Goal: Task Accomplishment & Management: Use online tool/utility

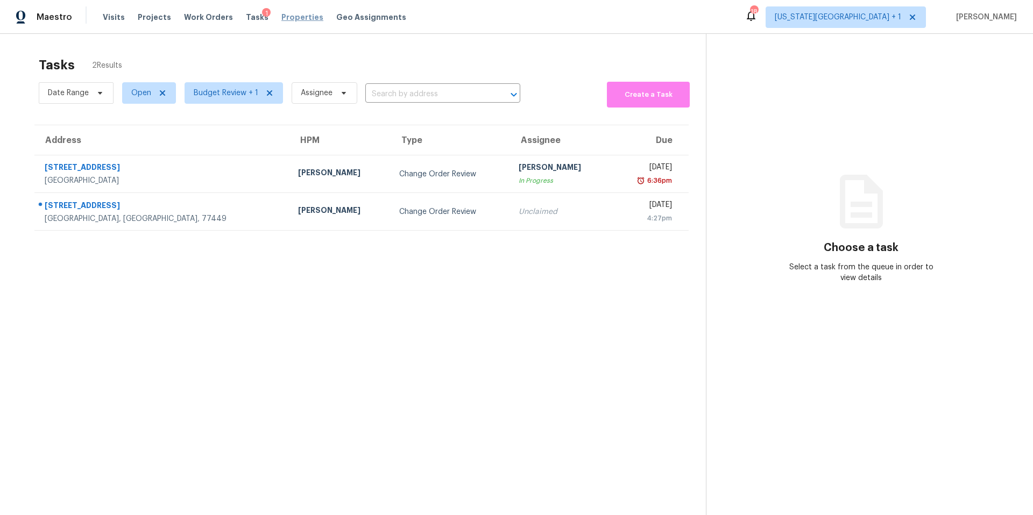
click at [287, 13] on span "Properties" at bounding box center [302, 17] width 42 height 11
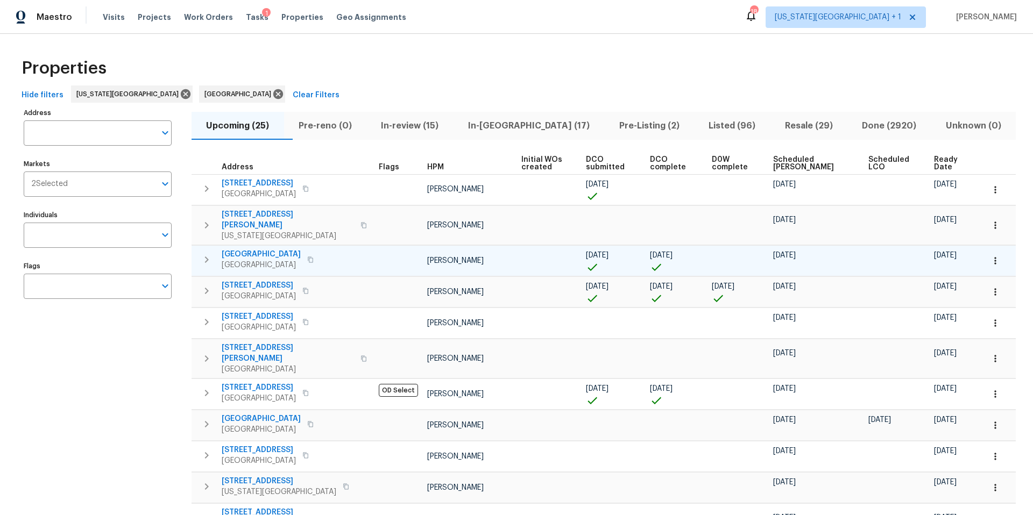
click at [258, 249] on span "1410 Waterside Village Dr" at bounding box center [261, 254] width 79 height 11
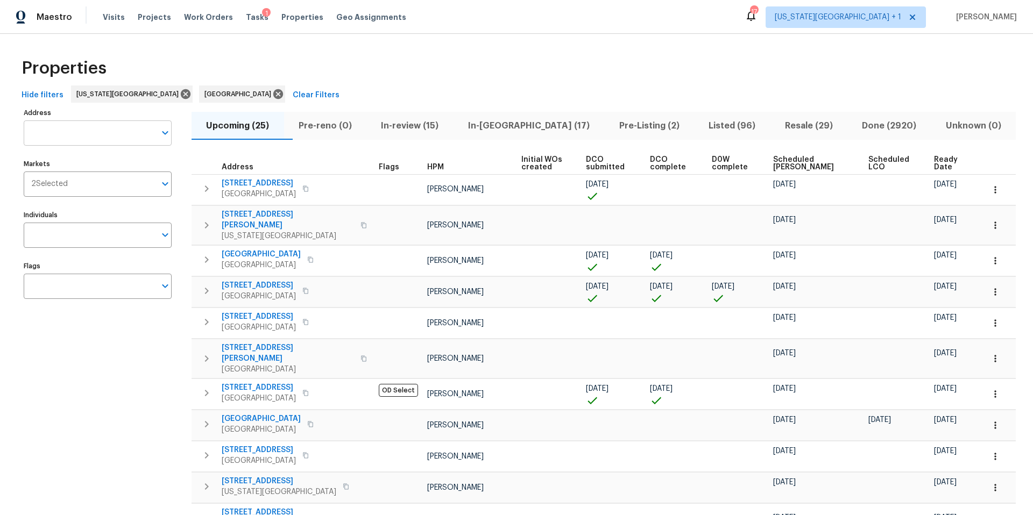
click at [53, 135] on input "Address" at bounding box center [90, 133] width 132 height 25
type input "1724"
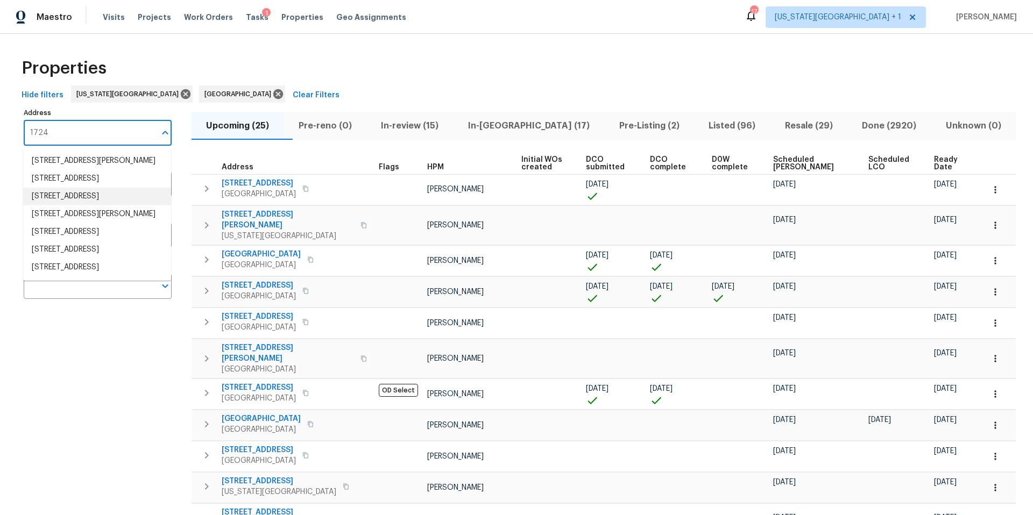
click at [78, 205] on li "1724 Grand Ave Leavenworth KS 66048" at bounding box center [97, 197] width 148 height 18
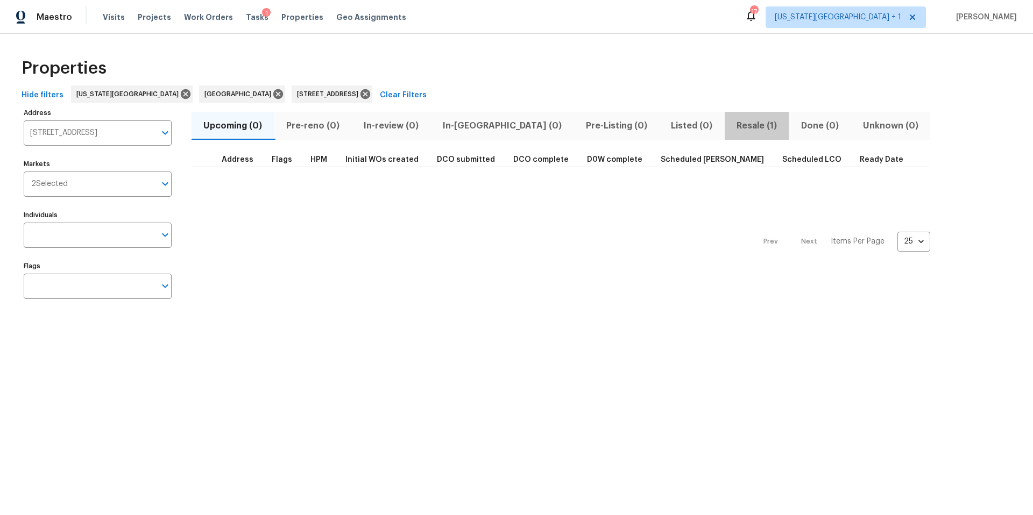
click at [731, 123] on span "Resale (1)" at bounding box center [757, 125] width 52 height 15
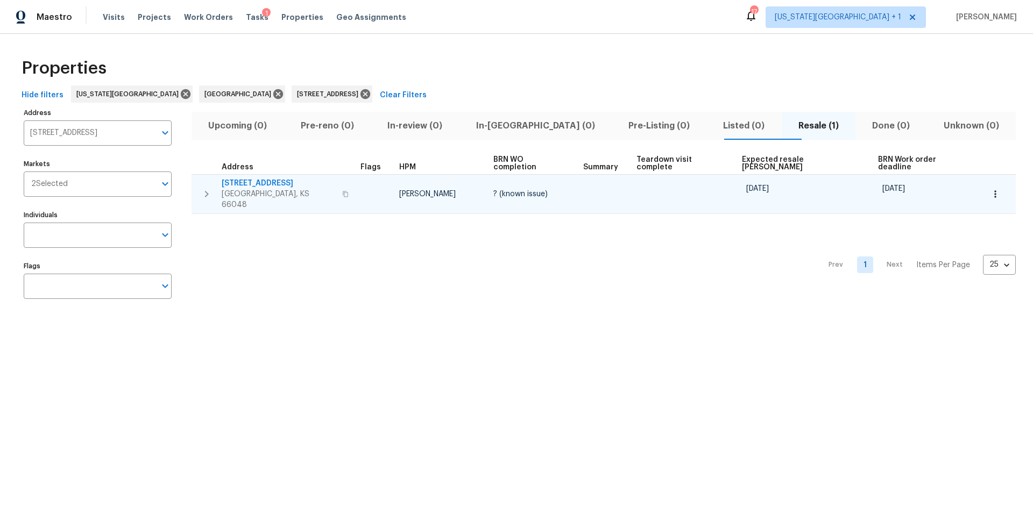
click at [266, 178] on span "1724 Grand Ave" at bounding box center [279, 183] width 114 height 11
click at [263, 180] on div "[STREET_ADDRESS]" at bounding box center [279, 194] width 114 height 32
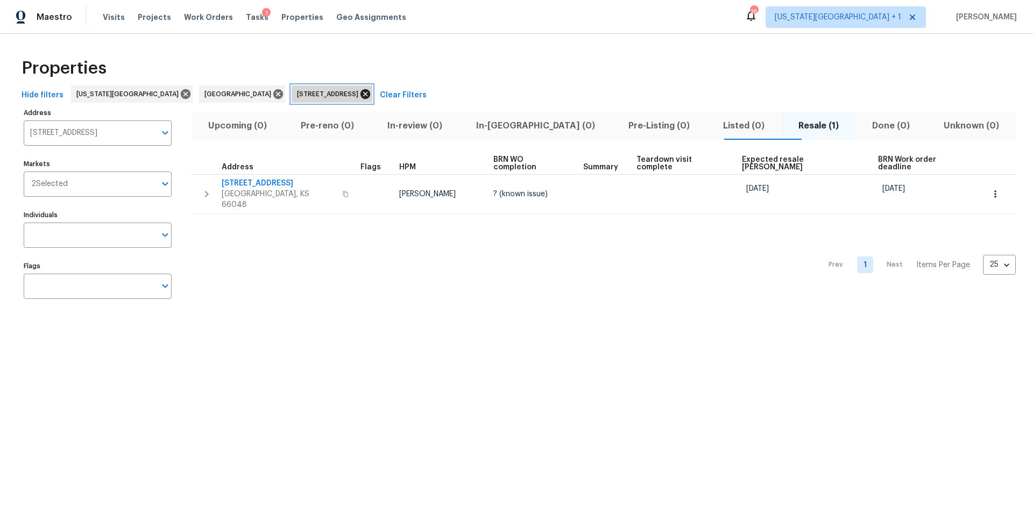
click at [359, 94] on icon at bounding box center [365, 94] width 12 height 12
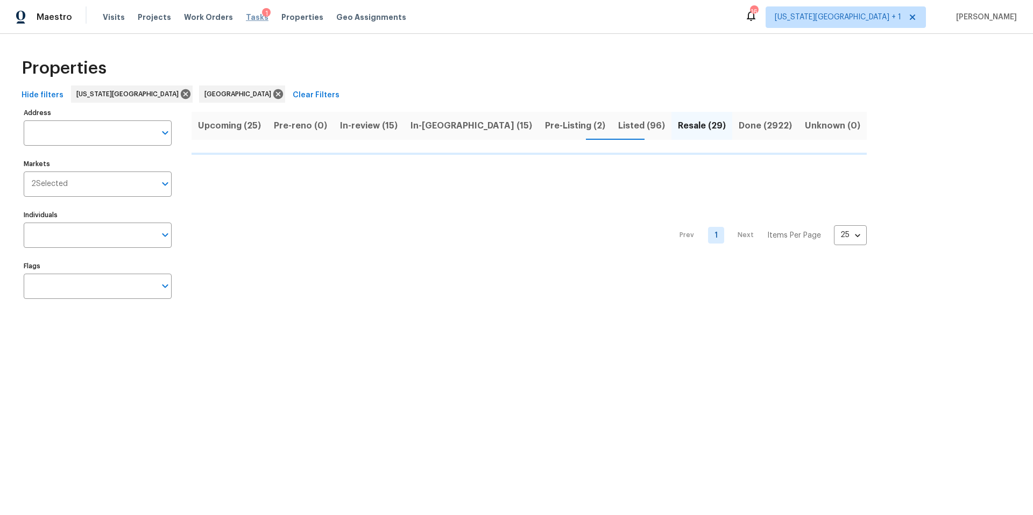
click at [246, 17] on span "Tasks" at bounding box center [257, 17] width 23 height 8
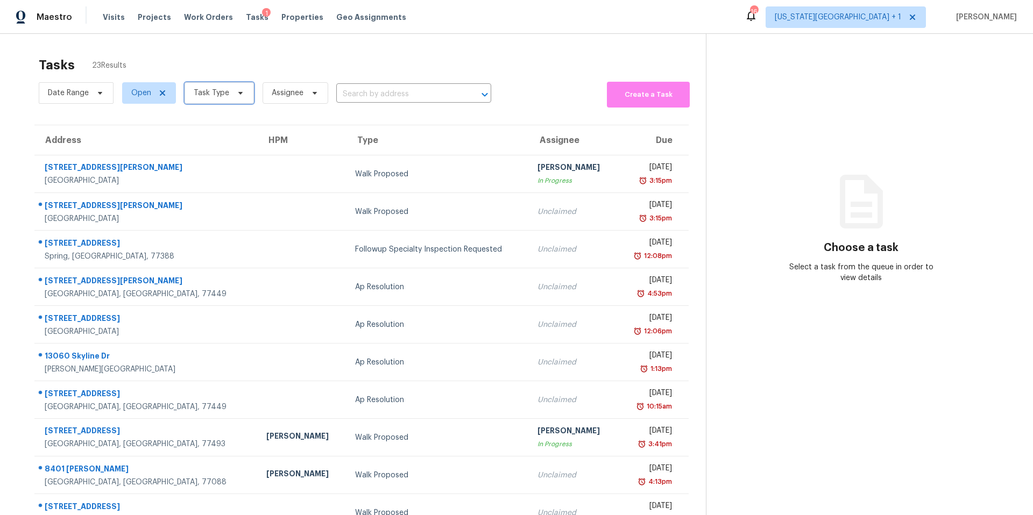
click at [226, 96] on span "Task Type" at bounding box center [212, 93] width 36 height 11
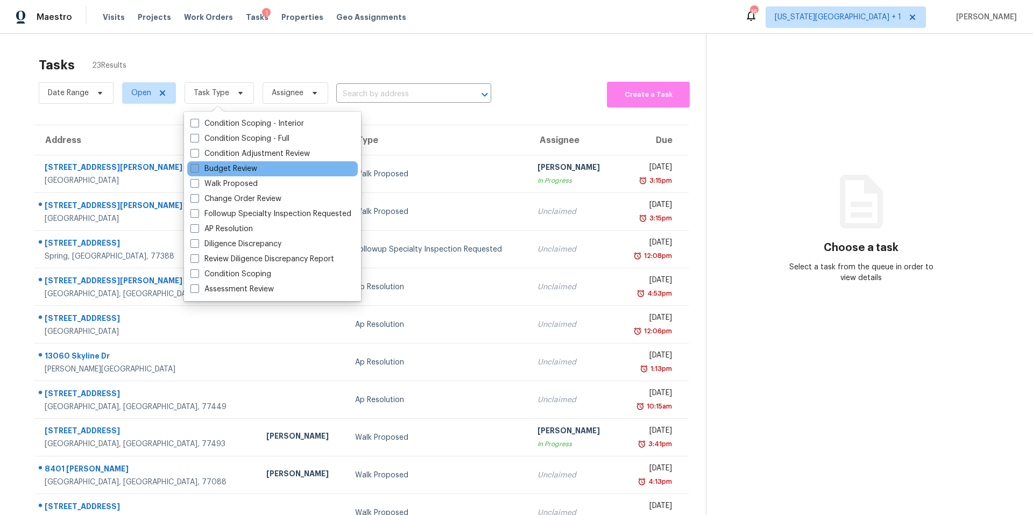
click at [219, 174] on label "Budget Review" at bounding box center [223, 169] width 67 height 11
click at [197, 171] on input "Budget Review" at bounding box center [193, 167] width 7 height 7
checkbox input "true"
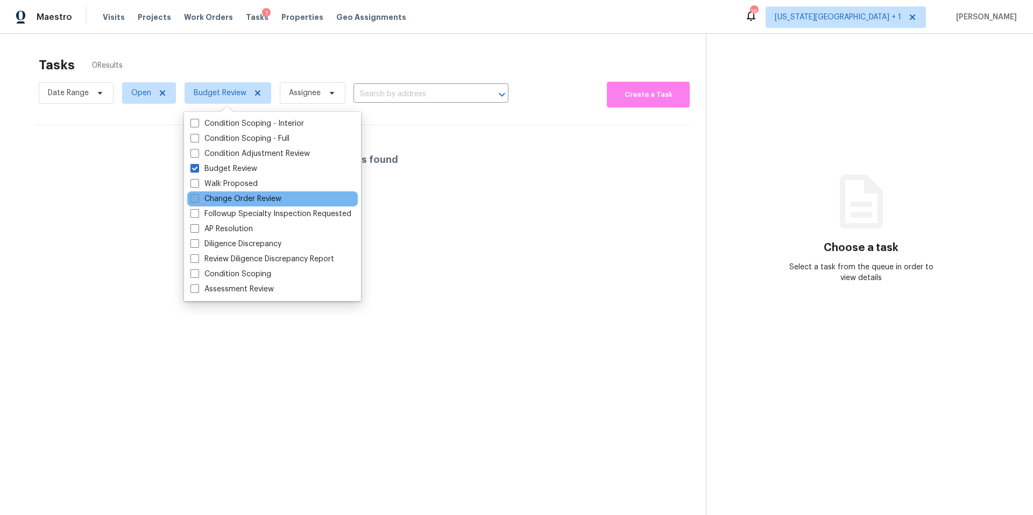
click at [213, 200] on label "Change Order Review" at bounding box center [235, 199] width 91 height 11
click at [197, 200] on input "Change Order Review" at bounding box center [193, 197] width 7 height 7
checkbox input "true"
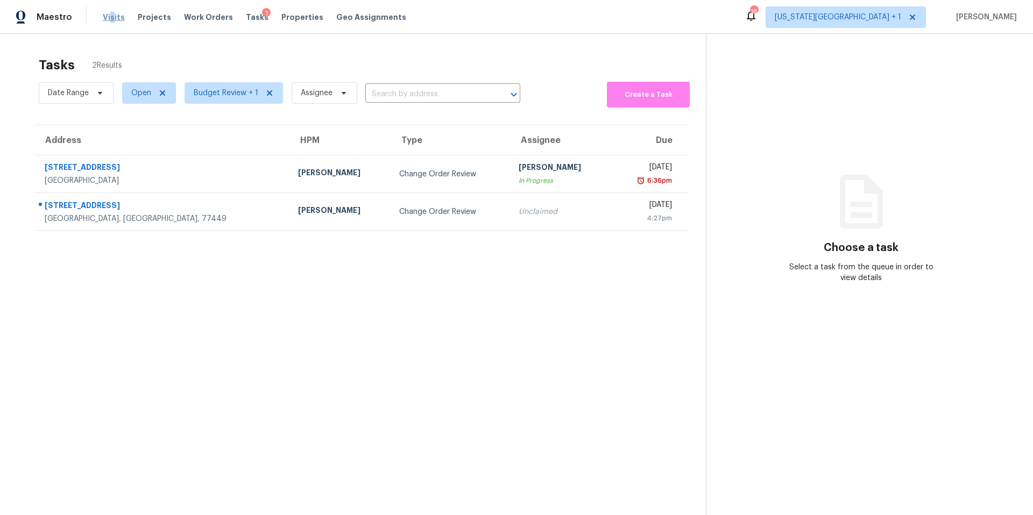
click at [109, 13] on span "Visits" at bounding box center [114, 17] width 22 height 11
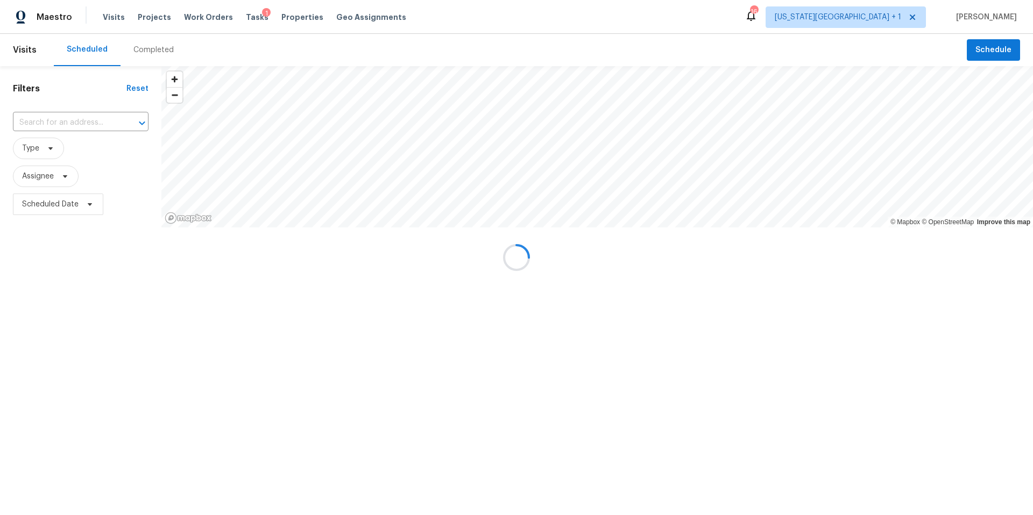
click at [51, 155] on div at bounding box center [516, 257] width 1033 height 515
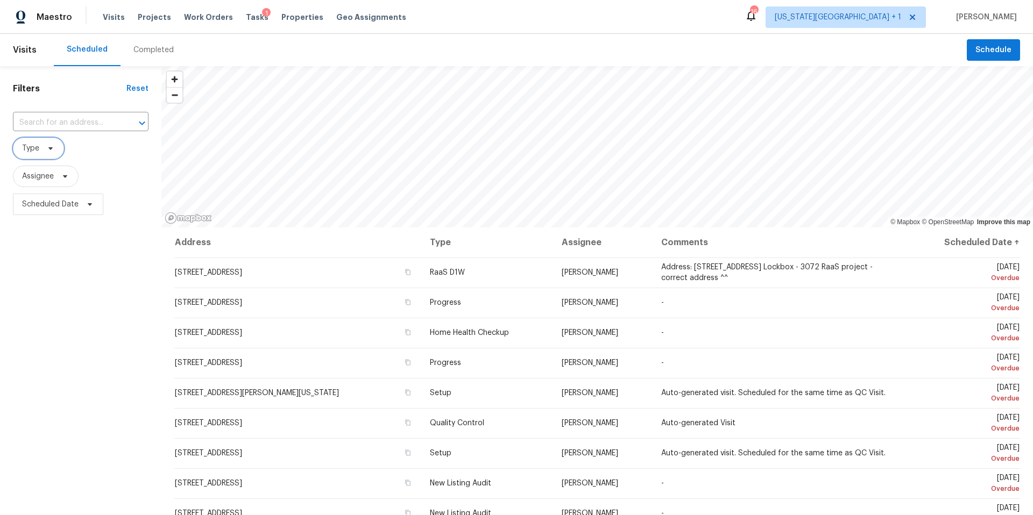
click at [53, 152] on icon at bounding box center [50, 148] width 9 height 9
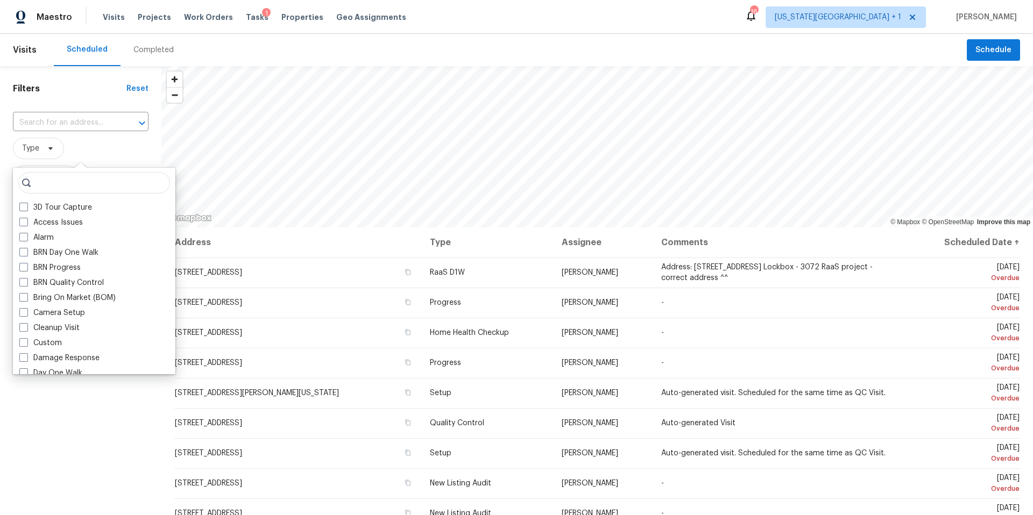
click at [105, 140] on span "Type" at bounding box center [81, 149] width 136 height 22
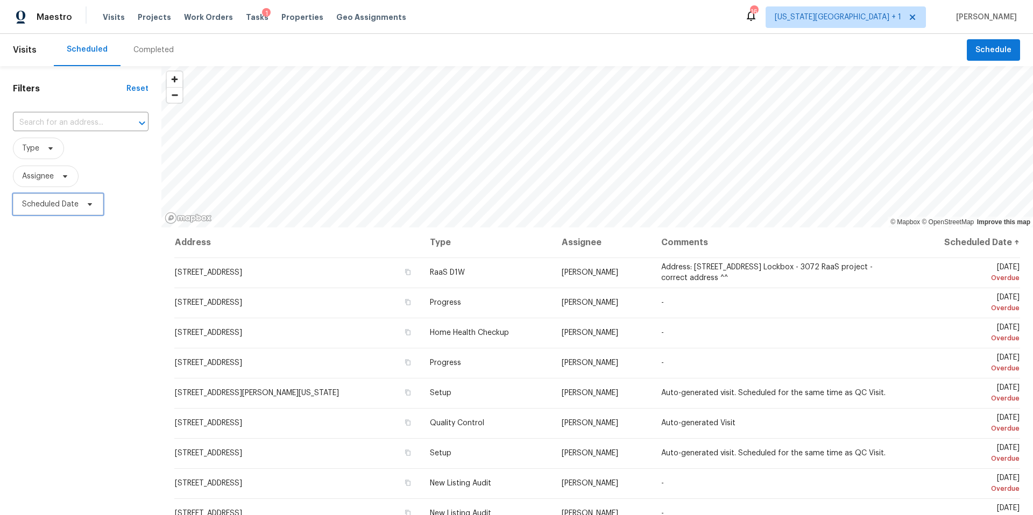
click at [91, 212] on span "Scheduled Date" at bounding box center [58, 205] width 90 height 22
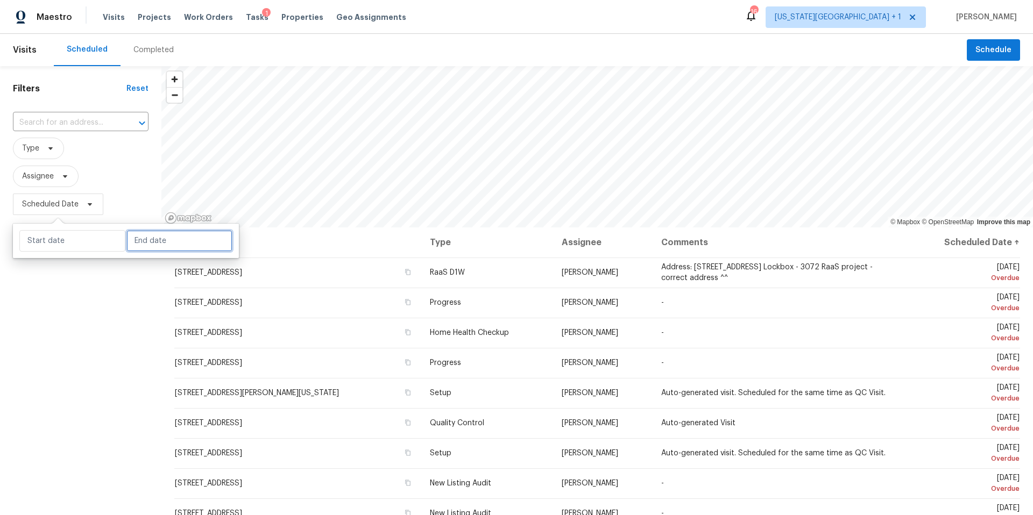
select select "8"
select select "2025"
select select "9"
select select "2025"
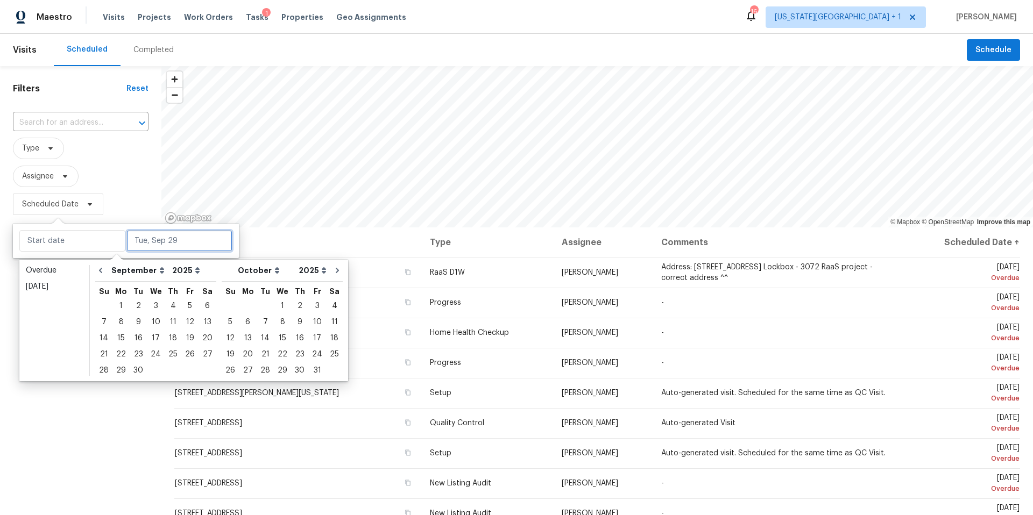
click at [144, 247] on input "text" at bounding box center [179, 241] width 106 height 22
click at [120, 371] on div "29" at bounding box center [120, 370] width 17 height 15
type input "Mon, Sep 29"
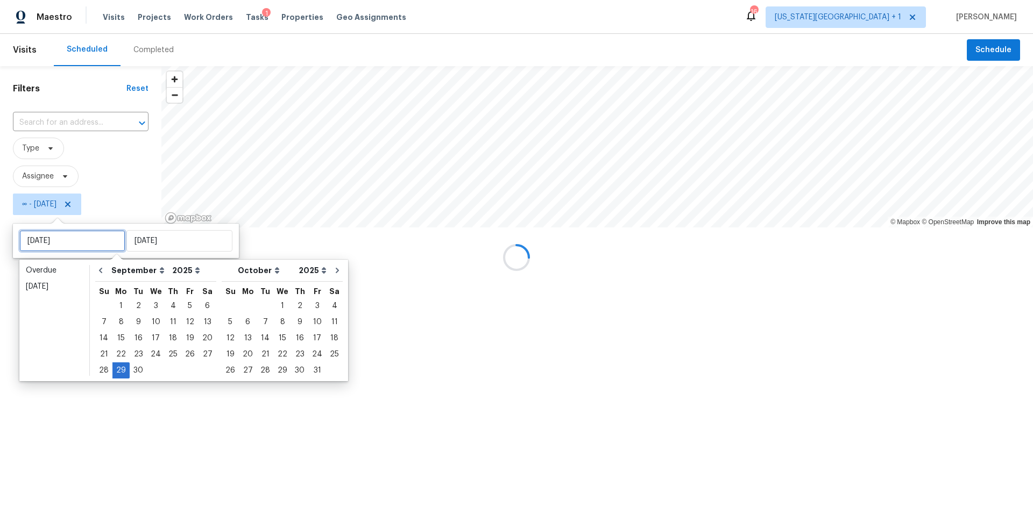
type input "Mon, Sep 01"
click at [112, 178] on div at bounding box center [516, 257] width 1033 height 515
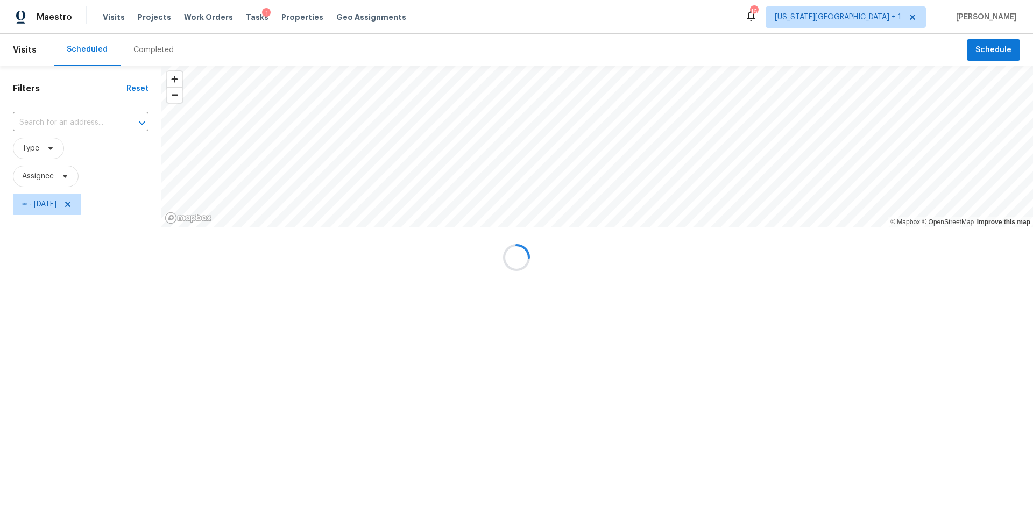
click at [59, 181] on div at bounding box center [516, 257] width 1033 height 515
click at [65, 175] on div at bounding box center [516, 257] width 1033 height 515
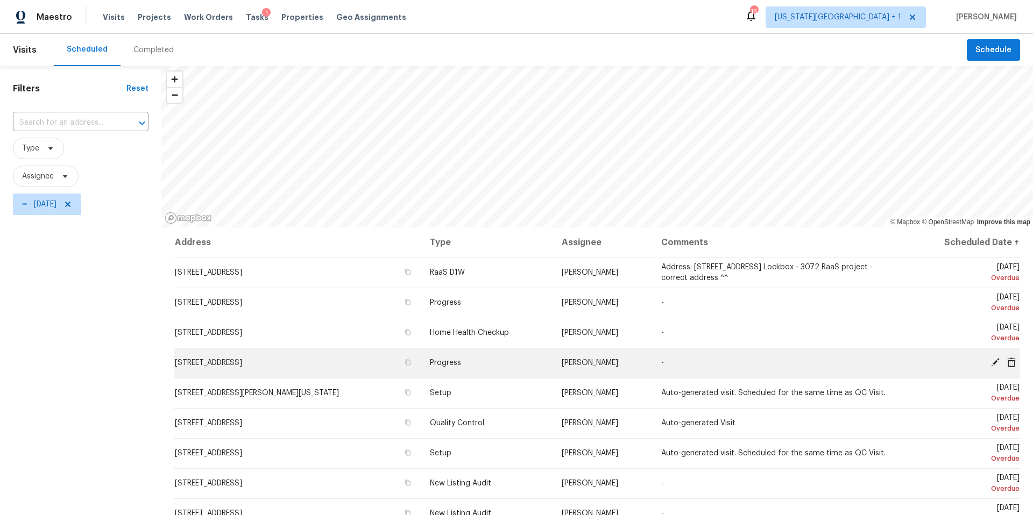
click at [1009, 357] on td "Thu, Sep 25 Overdue" at bounding box center [963, 363] width 114 height 30
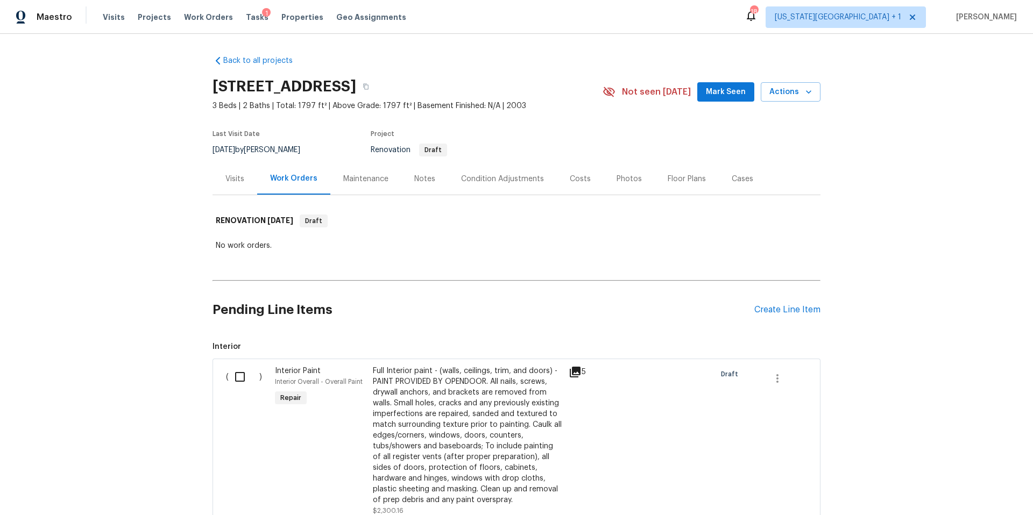
click at [232, 185] on div "Visits" at bounding box center [234, 179] width 45 height 32
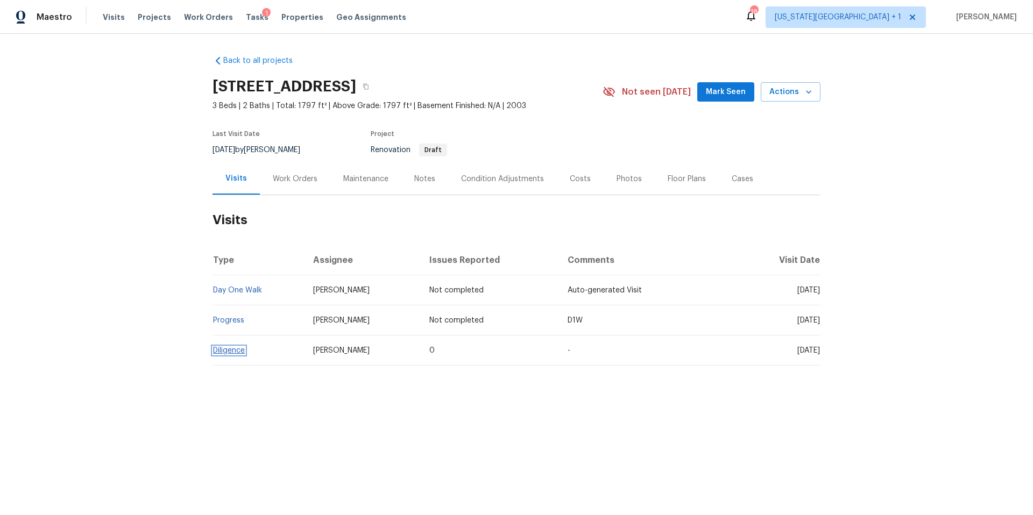
click at [236, 351] on link "Diligence" at bounding box center [229, 351] width 32 height 8
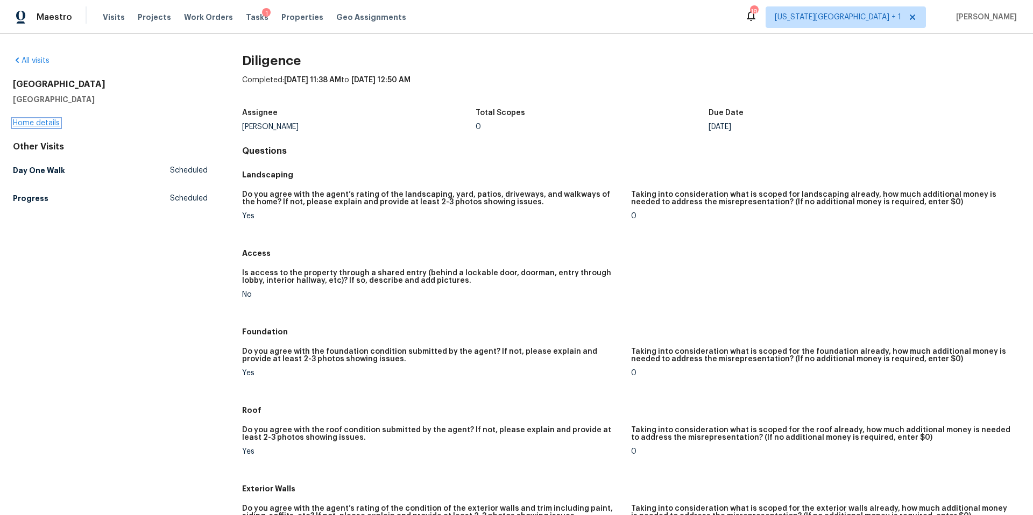
click at [51, 122] on link "Home details" at bounding box center [36, 123] width 47 height 8
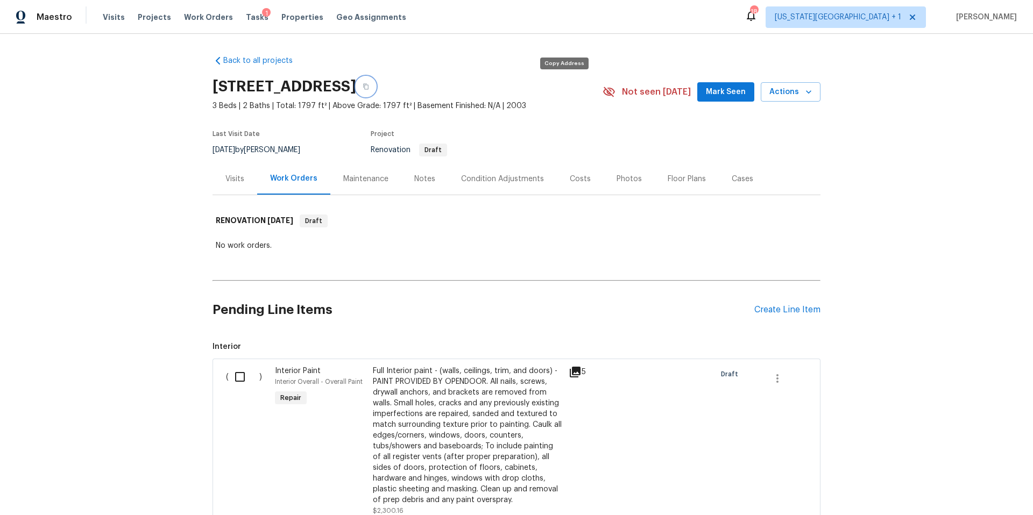
click at [368, 87] on icon "button" at bounding box center [365, 87] width 5 height 6
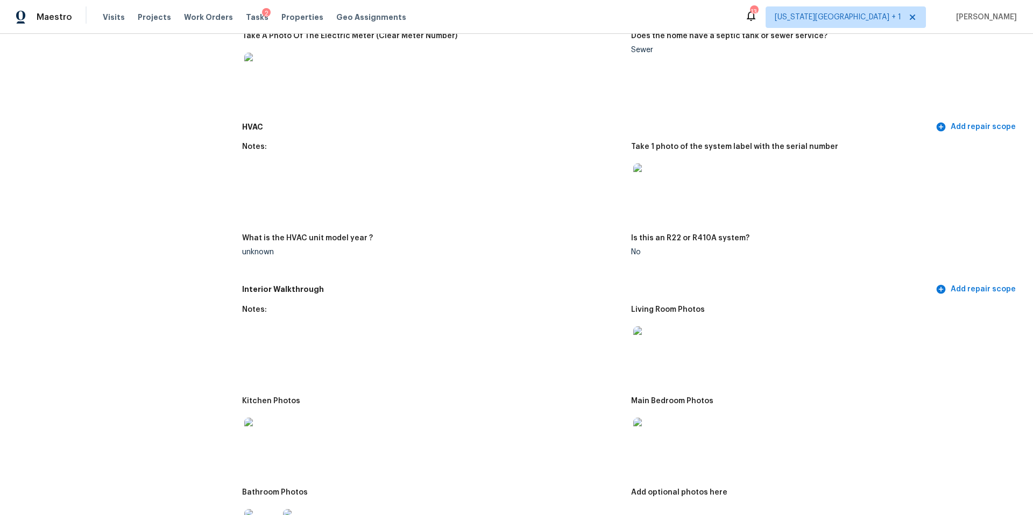
scroll to position [803, 0]
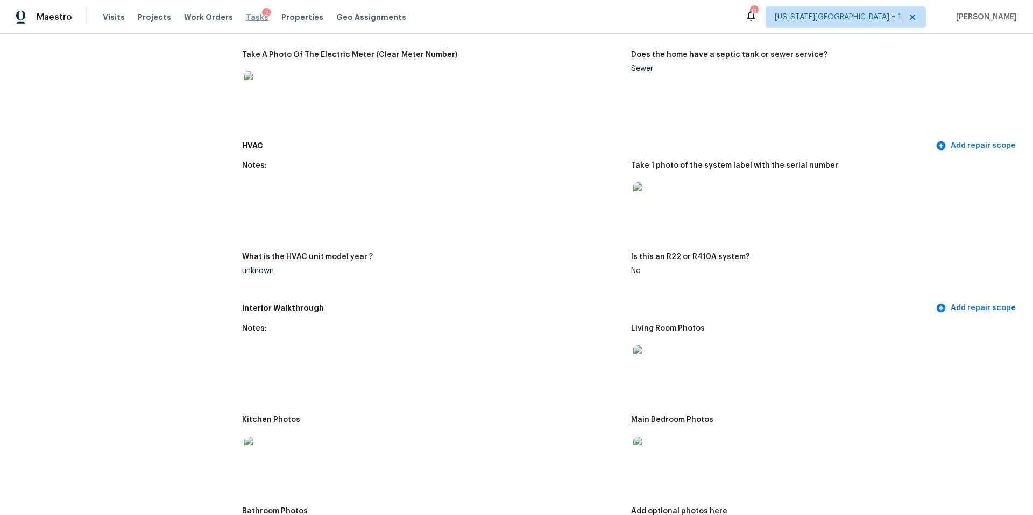
click at [247, 18] on span "Tasks" at bounding box center [257, 17] width 23 height 8
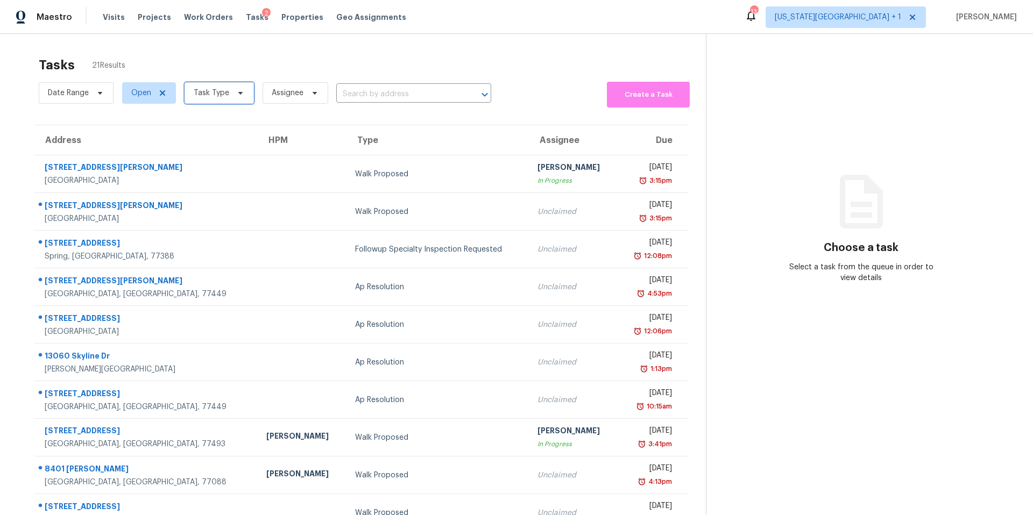
click at [225, 94] on span "Task Type" at bounding box center [212, 93] width 36 height 11
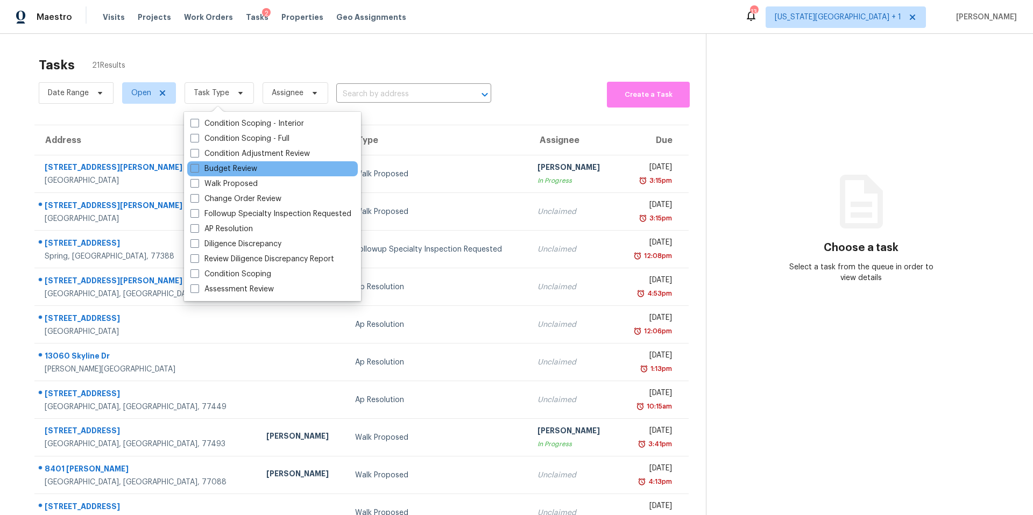
click at [212, 162] on div "Budget Review" at bounding box center [272, 168] width 171 height 15
click at [210, 169] on label "Budget Review" at bounding box center [223, 169] width 67 height 11
click at [197, 169] on input "Budget Review" at bounding box center [193, 167] width 7 height 7
checkbox input "true"
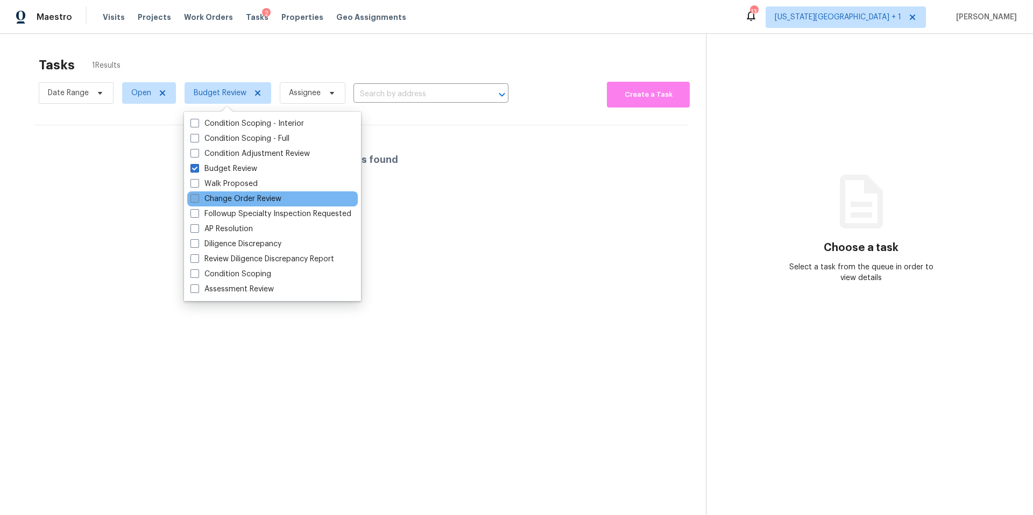
click at [209, 201] on label "Change Order Review" at bounding box center [235, 199] width 91 height 11
click at [197, 201] on input "Change Order Review" at bounding box center [193, 197] width 7 height 7
checkbox input "true"
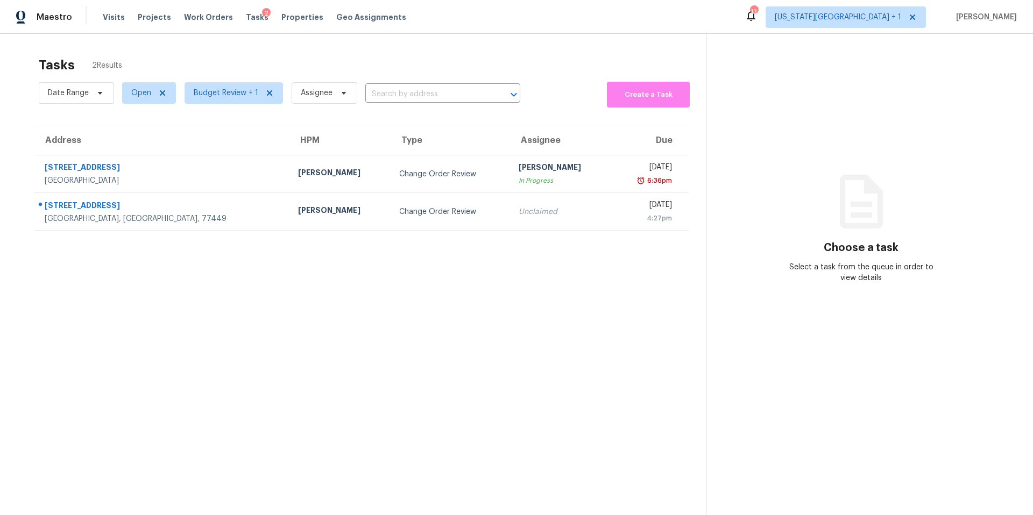
click at [285, 62] on div "Tasks 2 Results" at bounding box center [372, 65] width 667 height 28
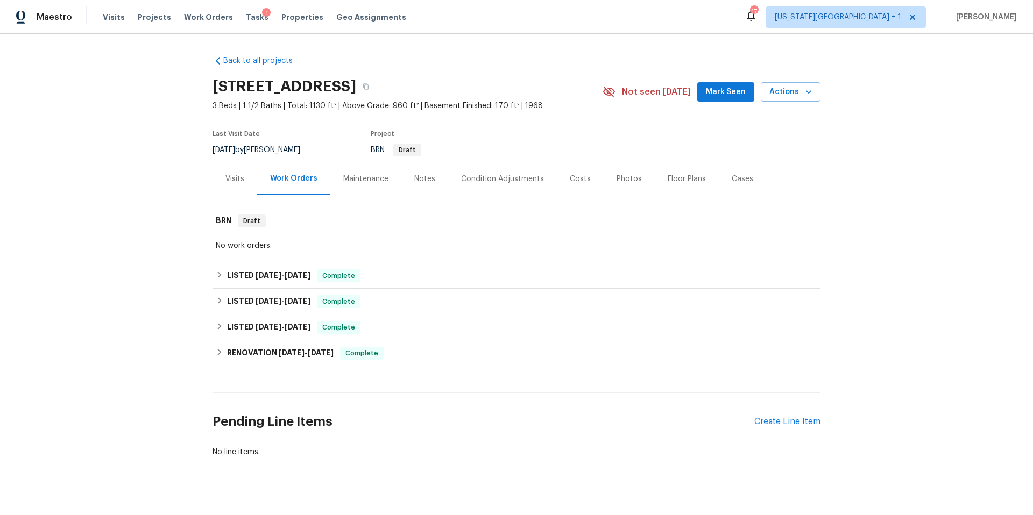
click at [623, 180] on div "Photos" at bounding box center [628, 179] width 25 height 11
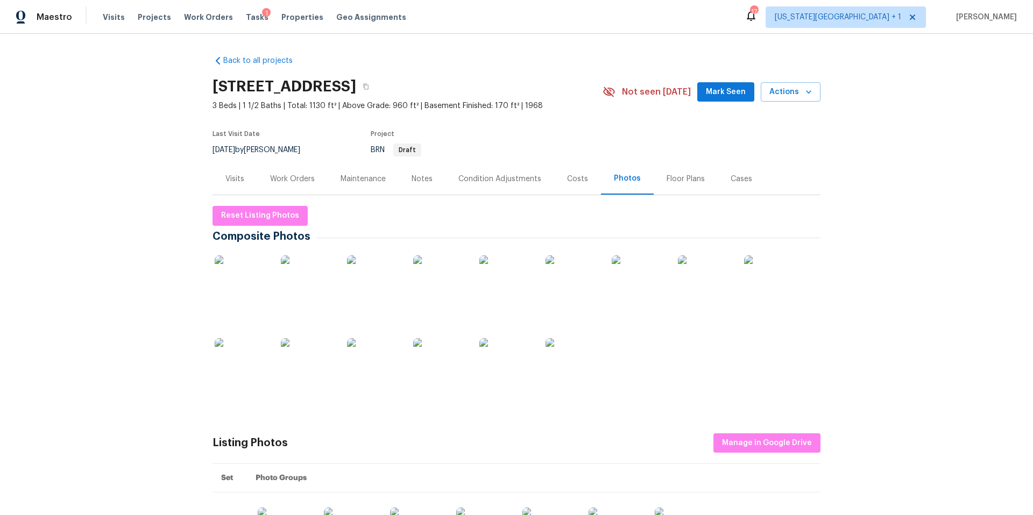
click at [258, 283] on img at bounding box center [242, 283] width 54 height 54
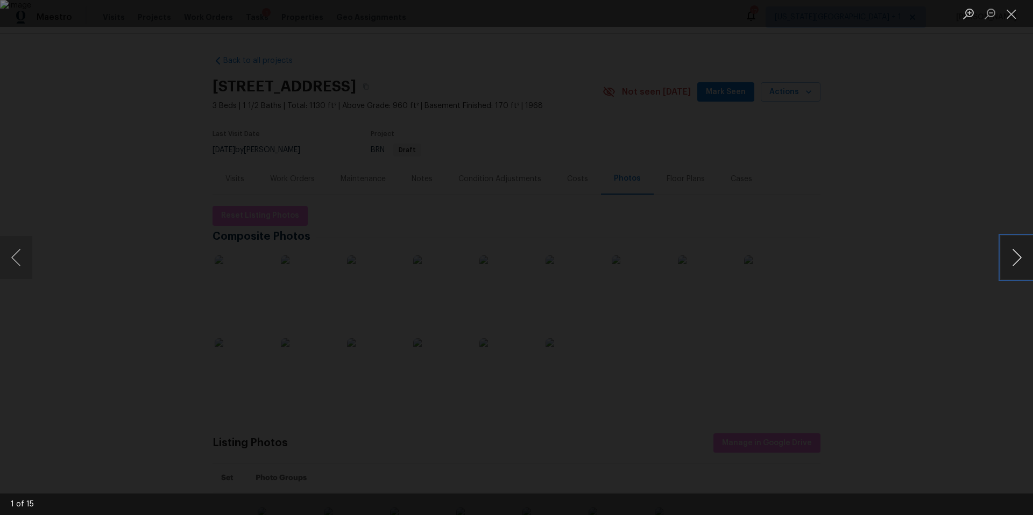
click at [1030, 261] on button "Next image" at bounding box center [1017, 257] width 32 height 43
click at [1030, 267] on button "Next image" at bounding box center [1017, 257] width 32 height 43
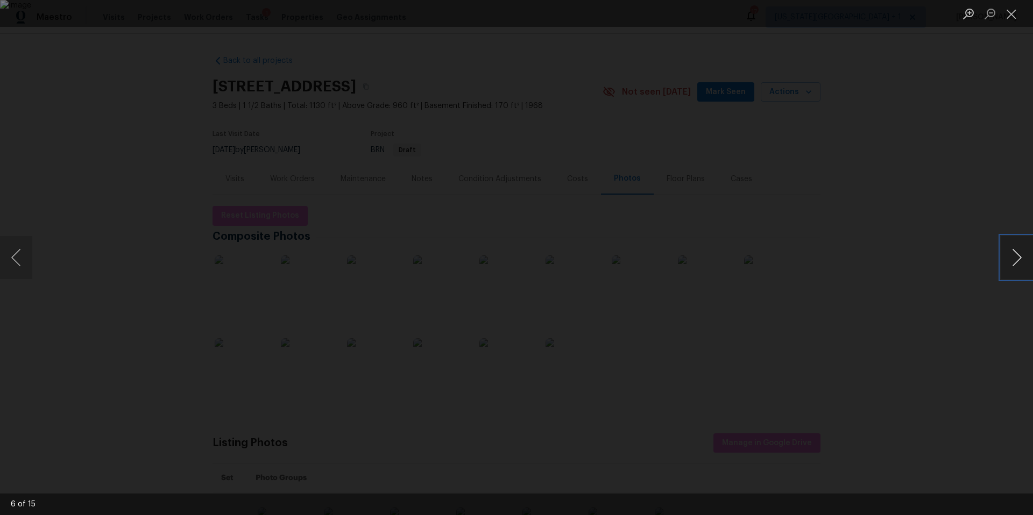
click at [1030, 267] on button "Next image" at bounding box center [1017, 257] width 32 height 43
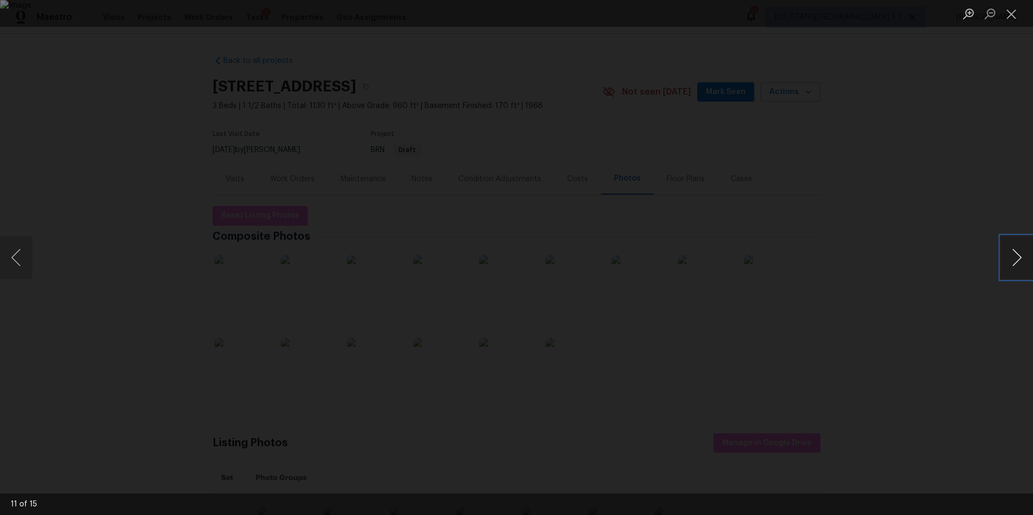
click at [1030, 267] on button "Next image" at bounding box center [1017, 257] width 32 height 43
click at [953, 186] on div "Lightbox" at bounding box center [516, 257] width 1033 height 515
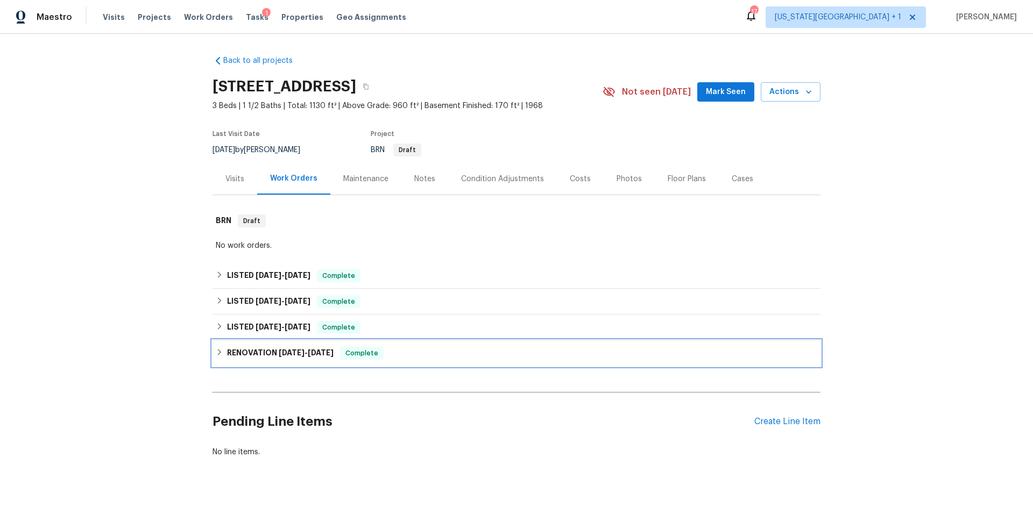
click at [232, 356] on h6 "RENOVATION [DATE] - [DATE]" at bounding box center [280, 353] width 107 height 13
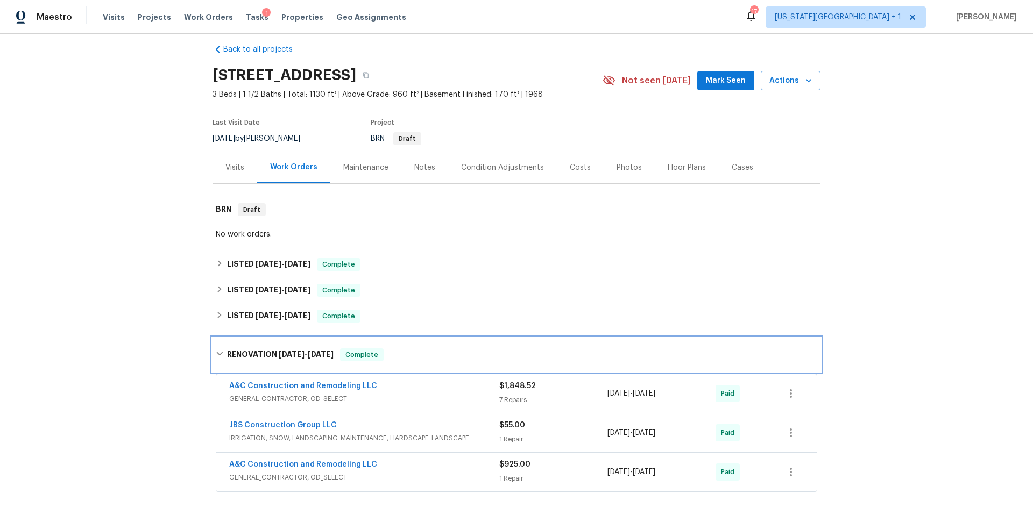
scroll to position [13, 0]
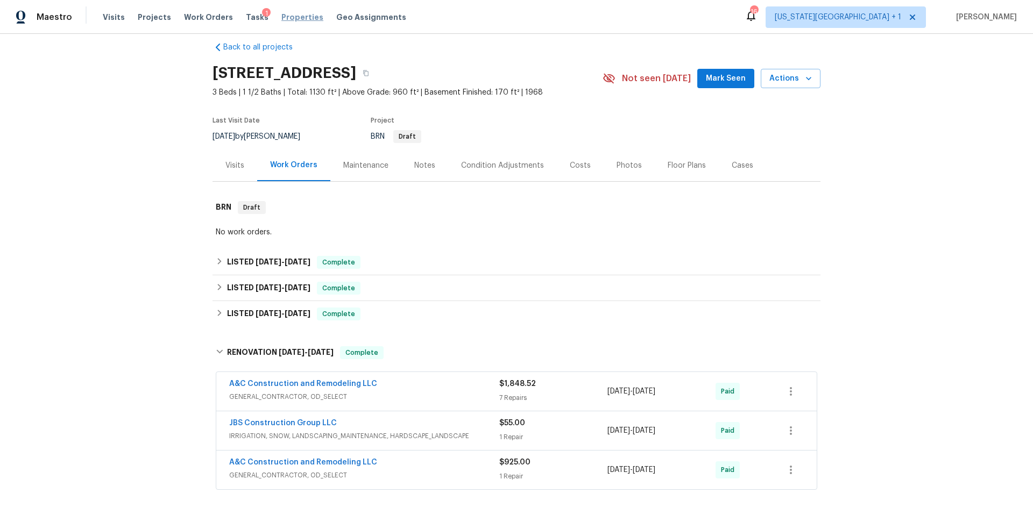
click at [287, 18] on span "Properties" at bounding box center [302, 17] width 42 height 11
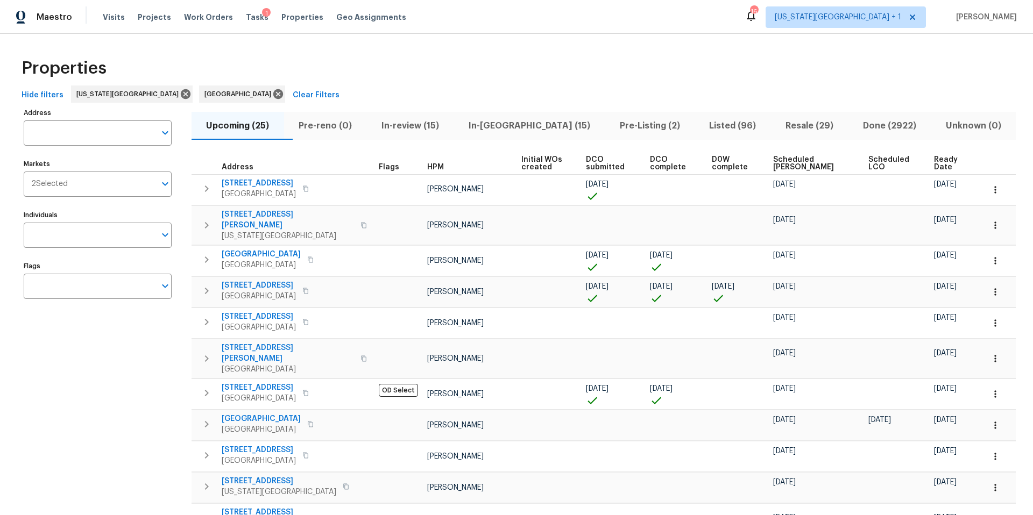
click at [704, 121] on span "Listed (96)" at bounding box center [732, 125] width 63 height 15
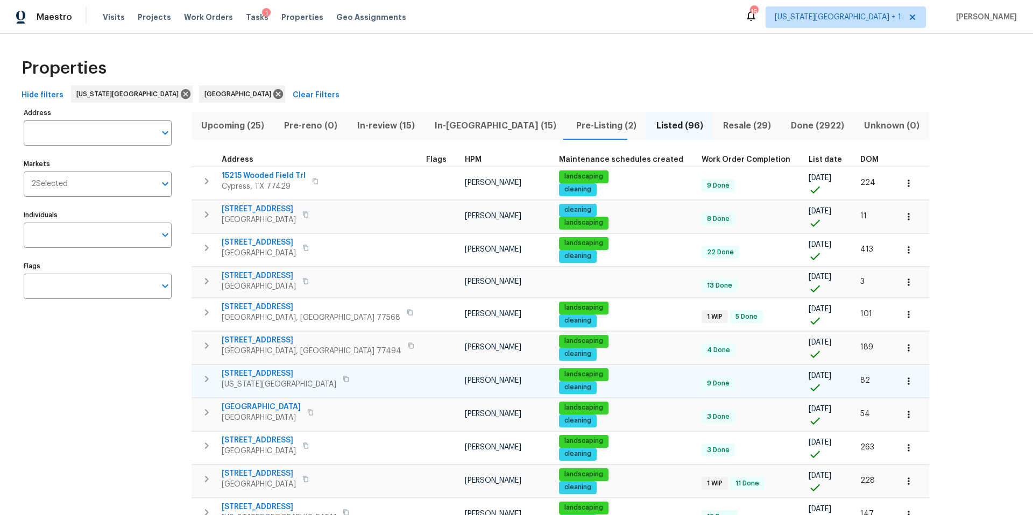
click at [278, 385] on span "[US_STATE][GEOGRAPHIC_DATA]" at bounding box center [279, 384] width 115 height 11
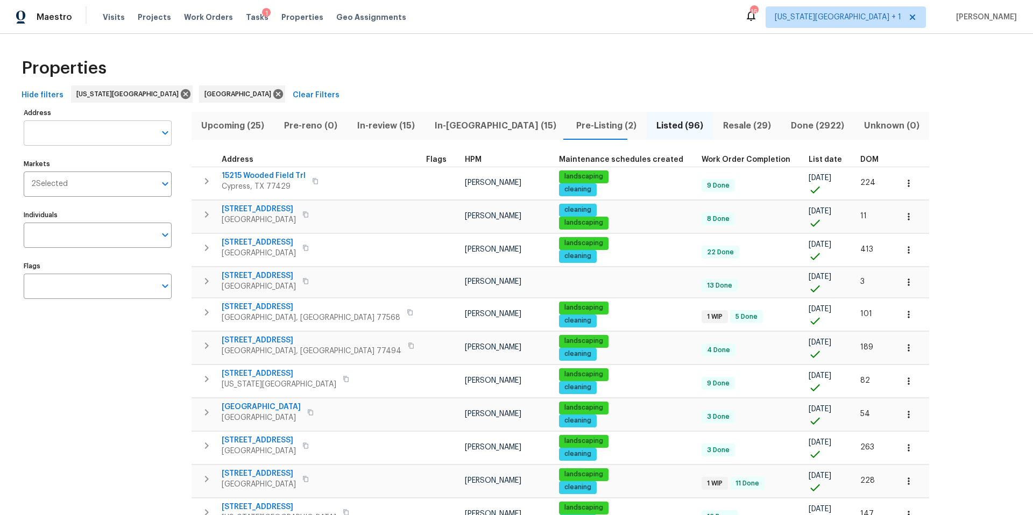
click at [115, 134] on input "Address" at bounding box center [90, 133] width 132 height 25
type input "1724"
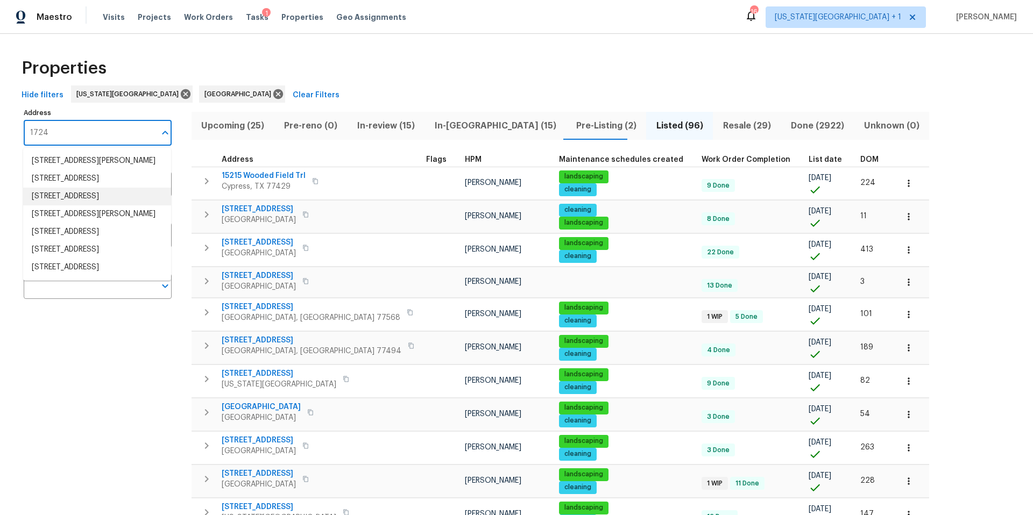
click at [69, 203] on li "1724 Grand Ave Leavenworth KS 66048" at bounding box center [97, 197] width 148 height 18
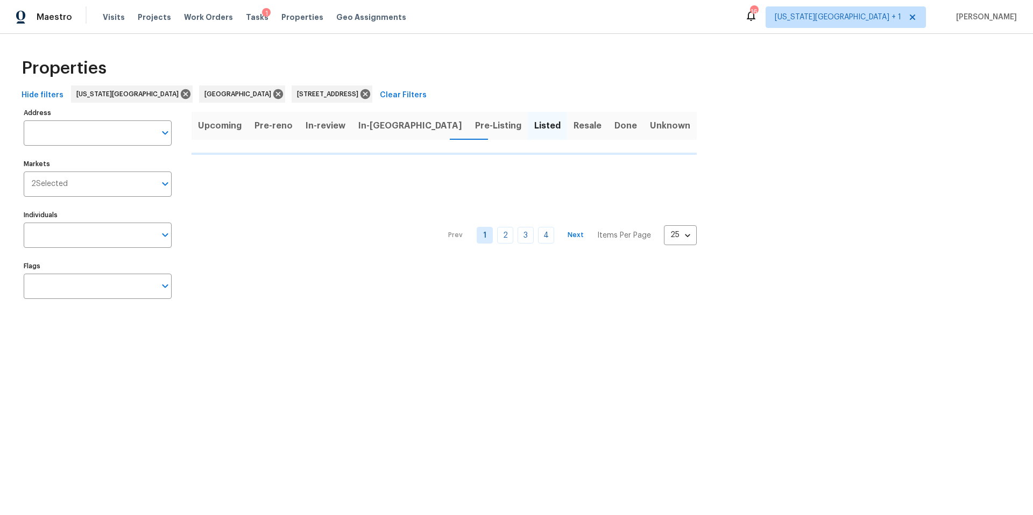
type input "1724 Grand Ave Leavenworth KS 66048"
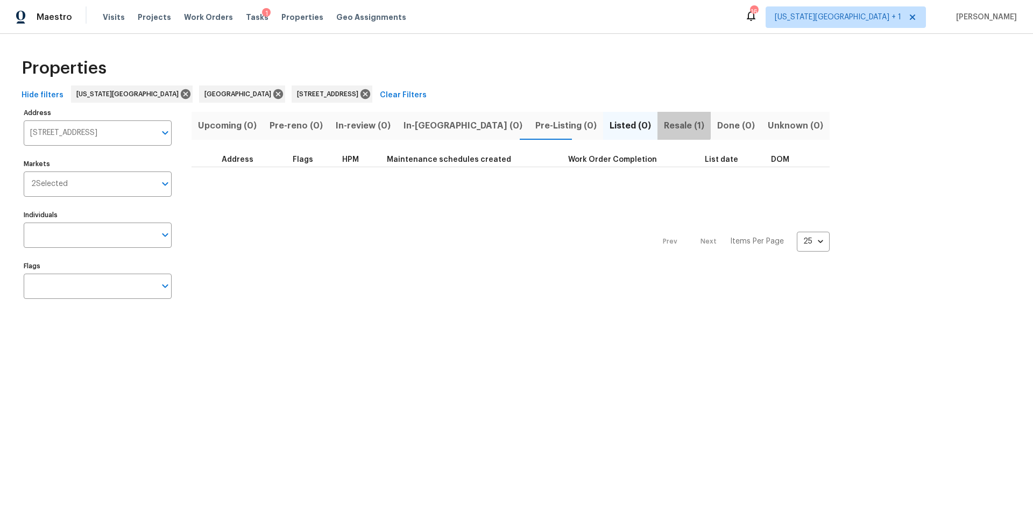
click at [664, 121] on span "Resale (1)" at bounding box center [684, 125] width 40 height 15
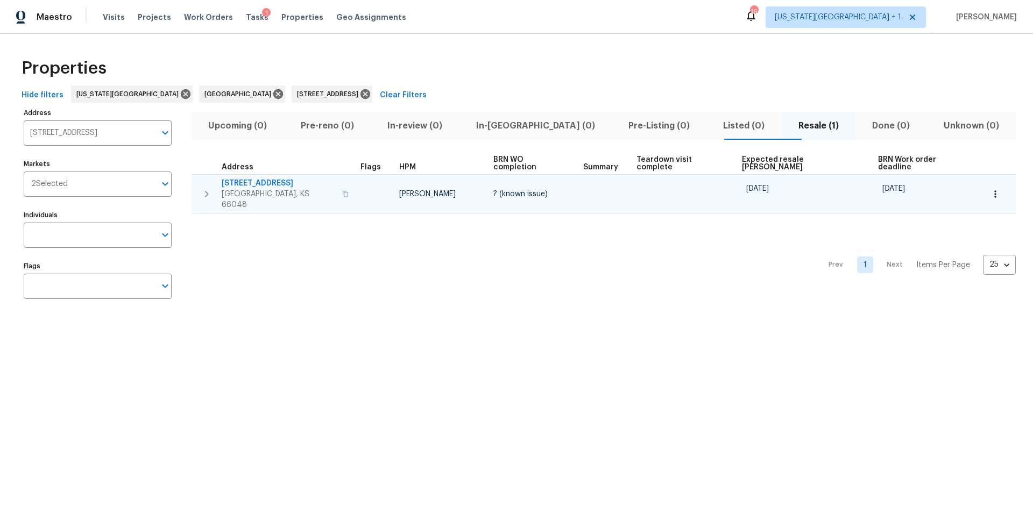
click at [273, 180] on div "1724 Grand Ave Leavenworth, KS 66048" at bounding box center [279, 194] width 114 height 32
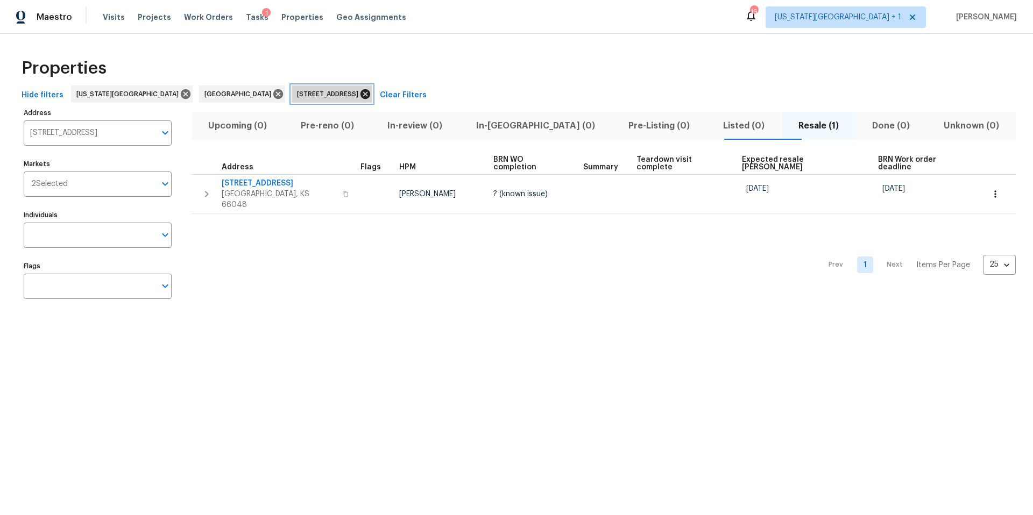
click at [360, 91] on icon at bounding box center [365, 94] width 10 height 10
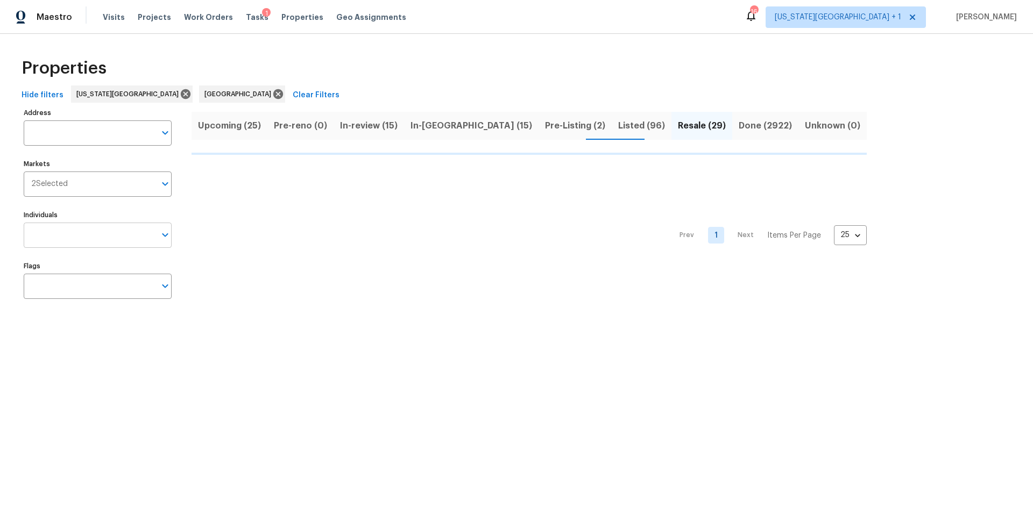
click at [87, 234] on input "Individuals" at bounding box center [90, 235] width 132 height 25
type input "stephen"
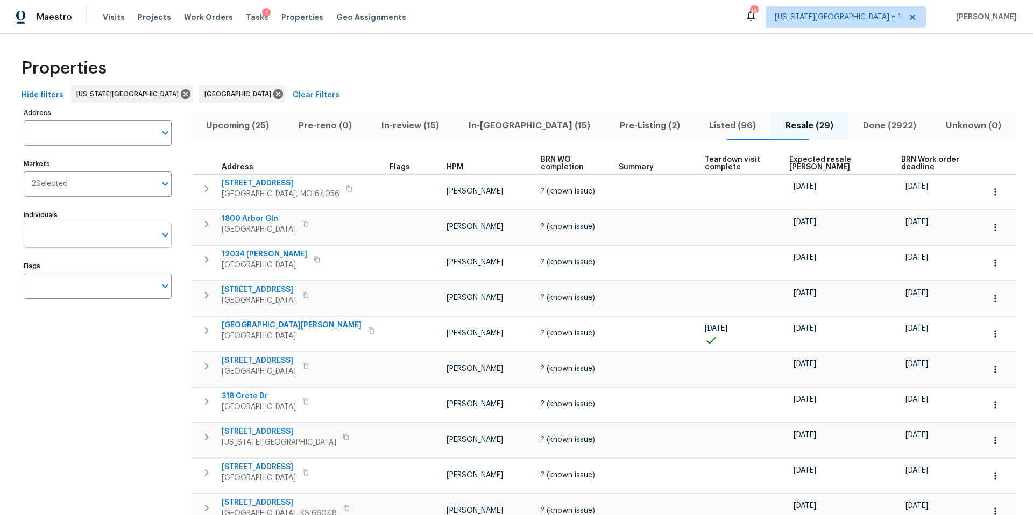
click at [81, 235] on input "Individuals" at bounding box center [90, 235] width 132 height 25
type input "stephen lacy"
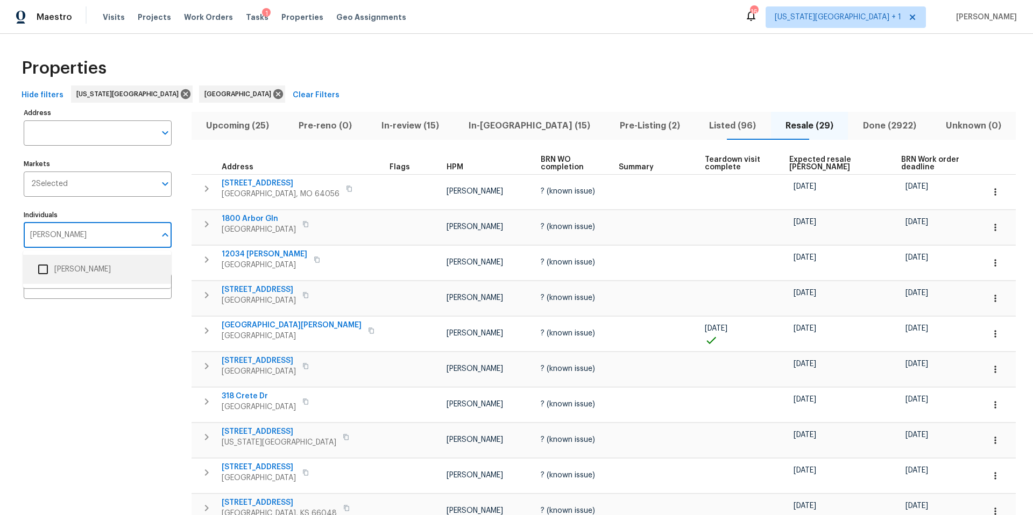
click at [48, 267] on input "checkbox" at bounding box center [43, 269] width 23 height 23
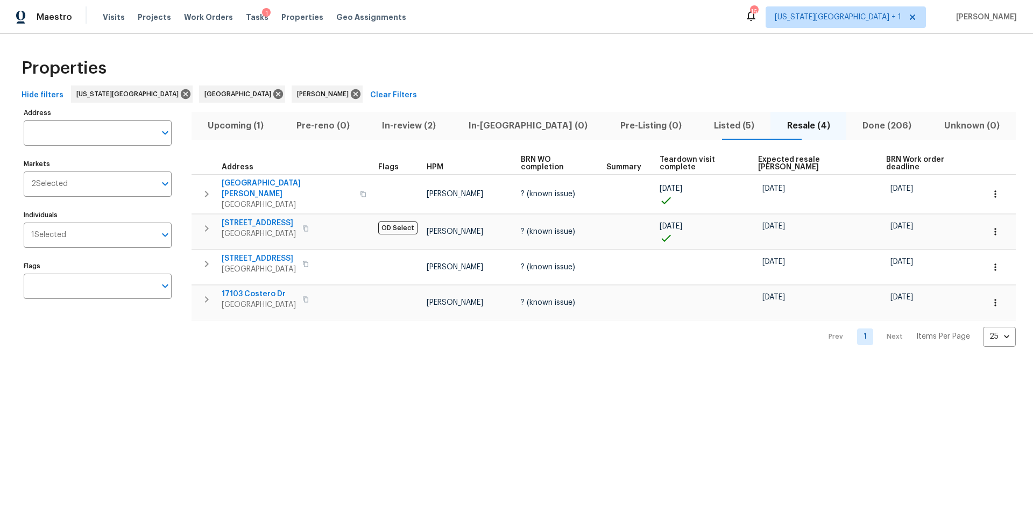
click at [489, 125] on span "In-reno (0)" at bounding box center [528, 125] width 139 height 15
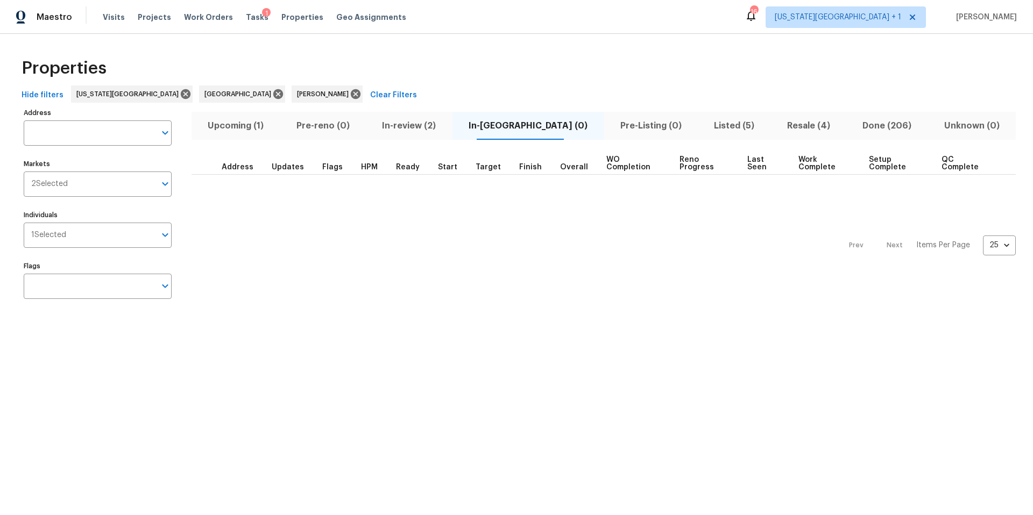
click at [421, 128] on span "In-review (2)" at bounding box center [409, 125] width 74 height 15
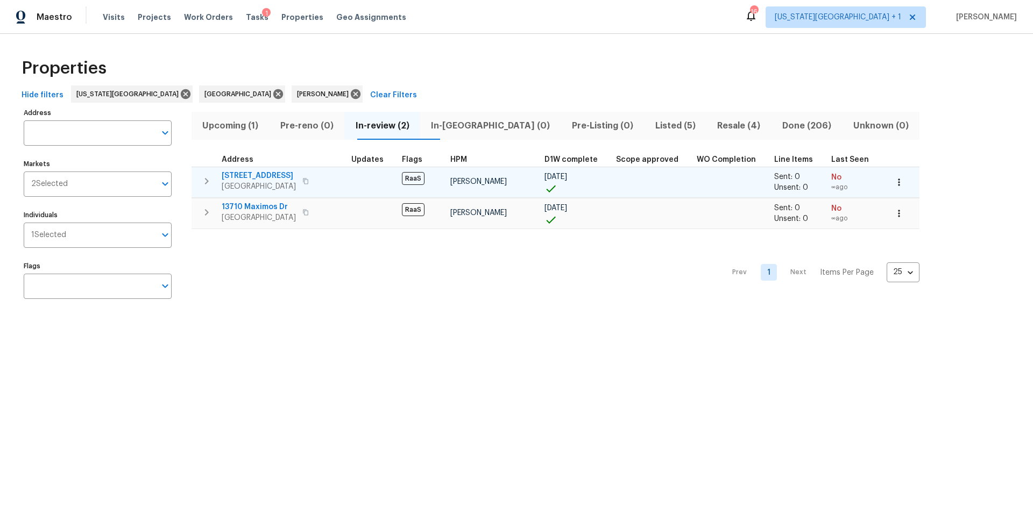
click at [268, 177] on span "1014 Bahia Vista Dr" at bounding box center [259, 176] width 74 height 11
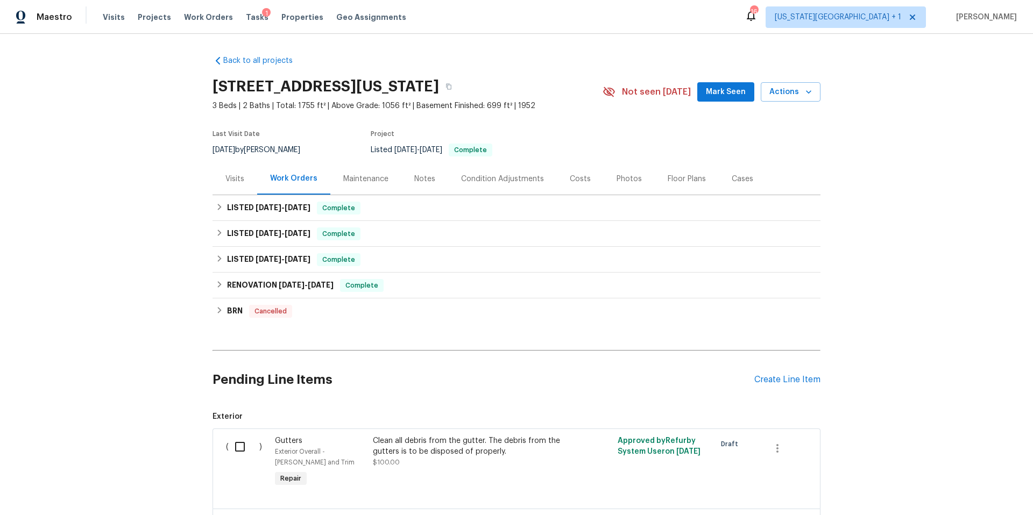
click at [234, 168] on div "Visits" at bounding box center [234, 179] width 45 height 32
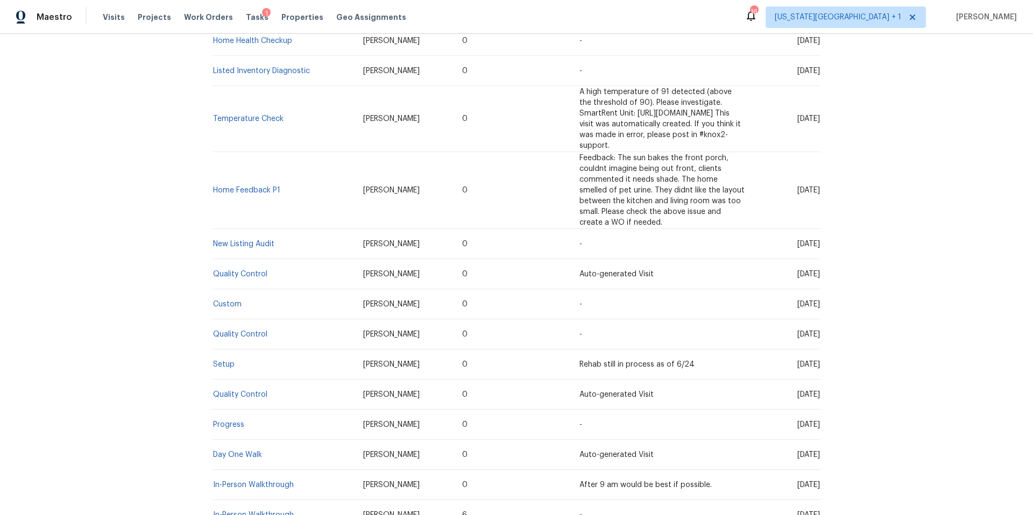
scroll to position [530, 0]
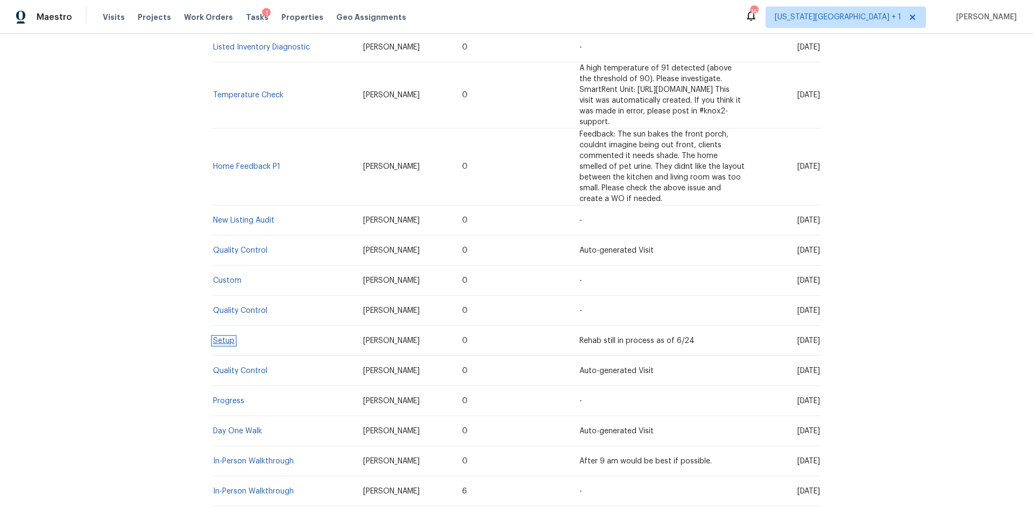
click at [226, 337] on link "Setup" at bounding box center [224, 341] width 22 height 8
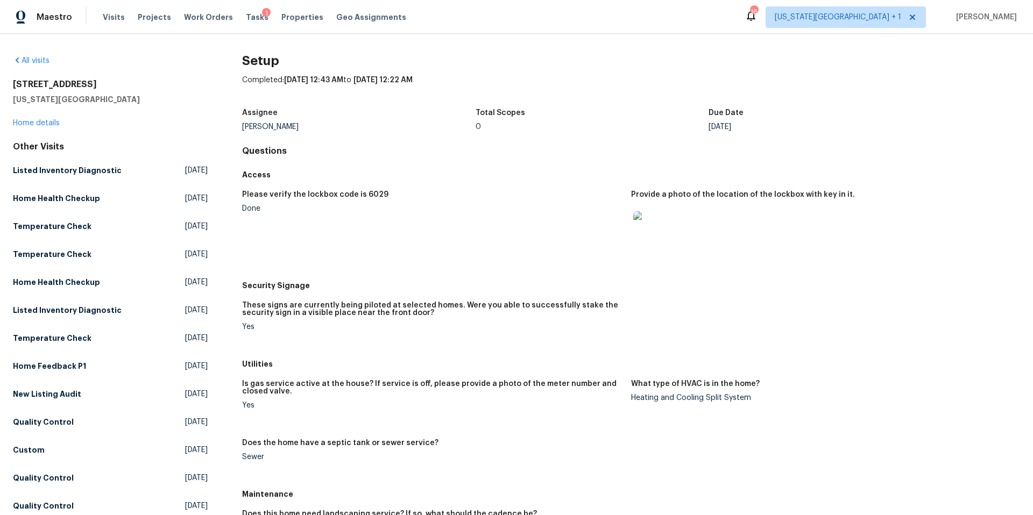
click at [655, 230] on img at bounding box center [650, 228] width 34 height 34
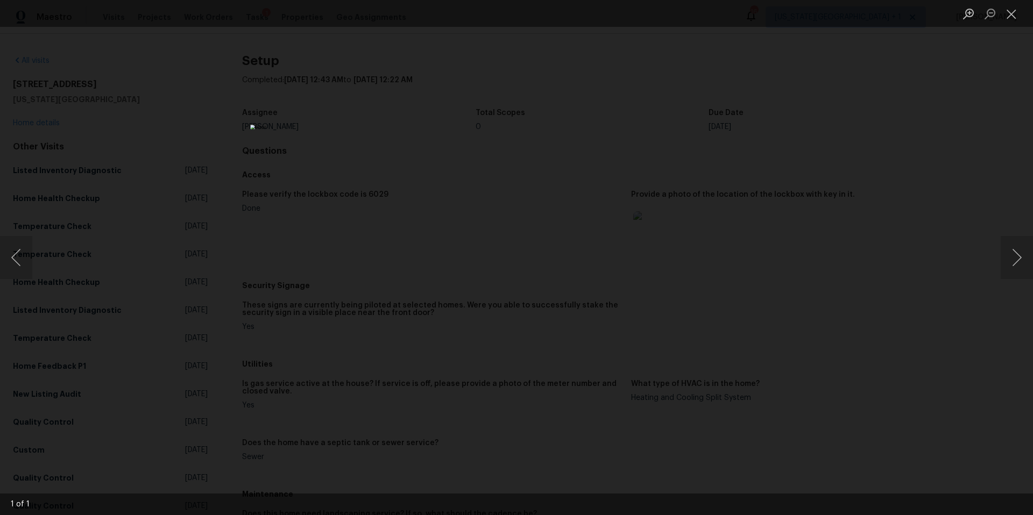
click at [871, 265] on div "Lightbox" at bounding box center [516, 257] width 1033 height 515
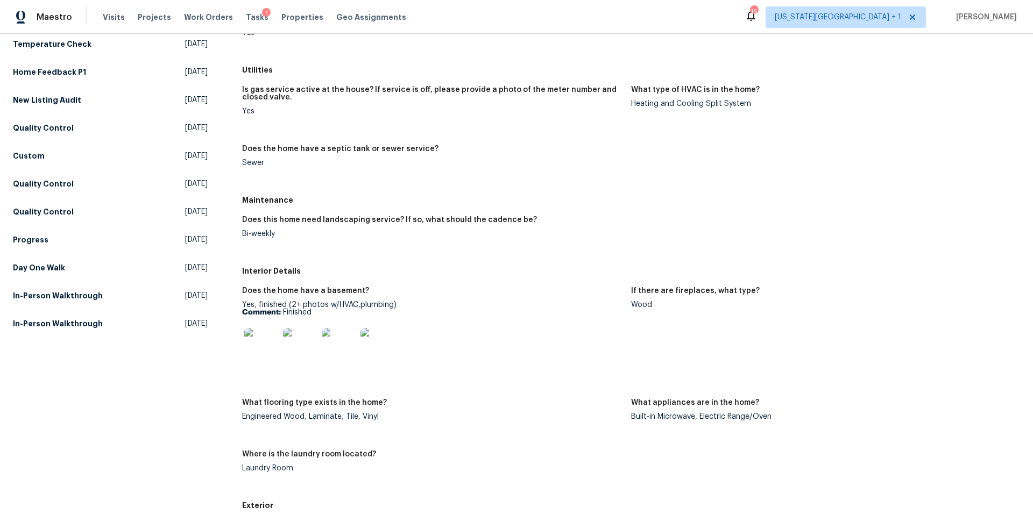
scroll to position [313, 0]
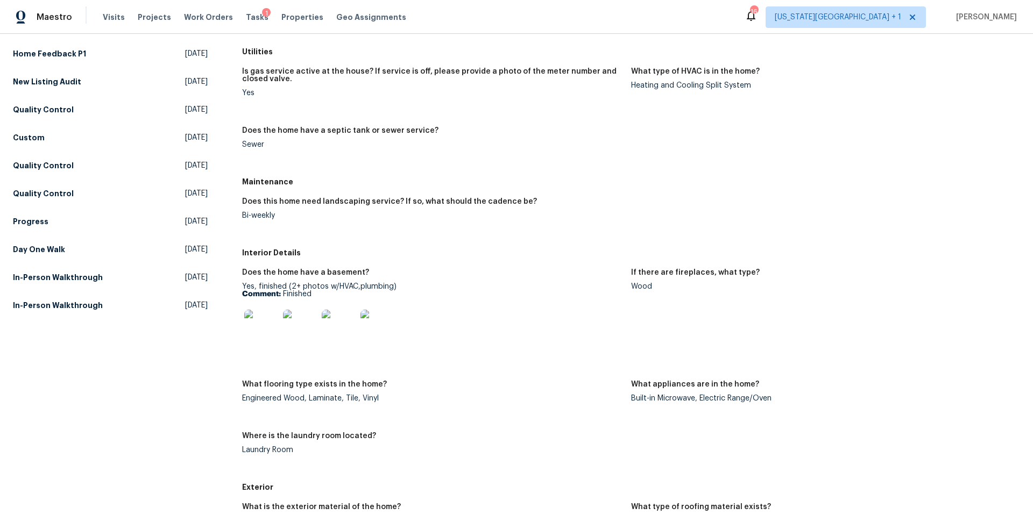
click at [262, 331] on img at bounding box center [261, 327] width 34 height 34
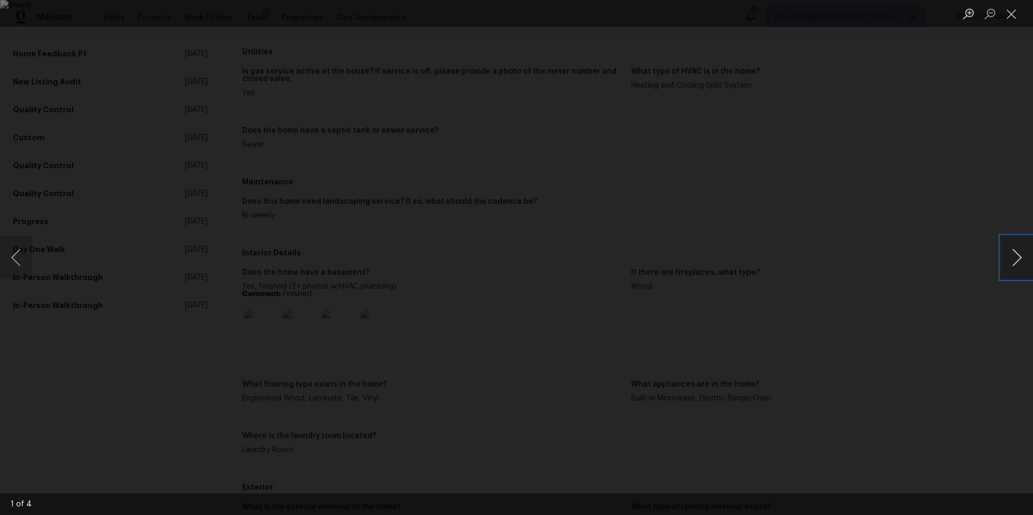
click at [1015, 256] on button "Next image" at bounding box center [1017, 257] width 32 height 43
click at [945, 256] on div "Lightbox" at bounding box center [516, 257] width 1033 height 515
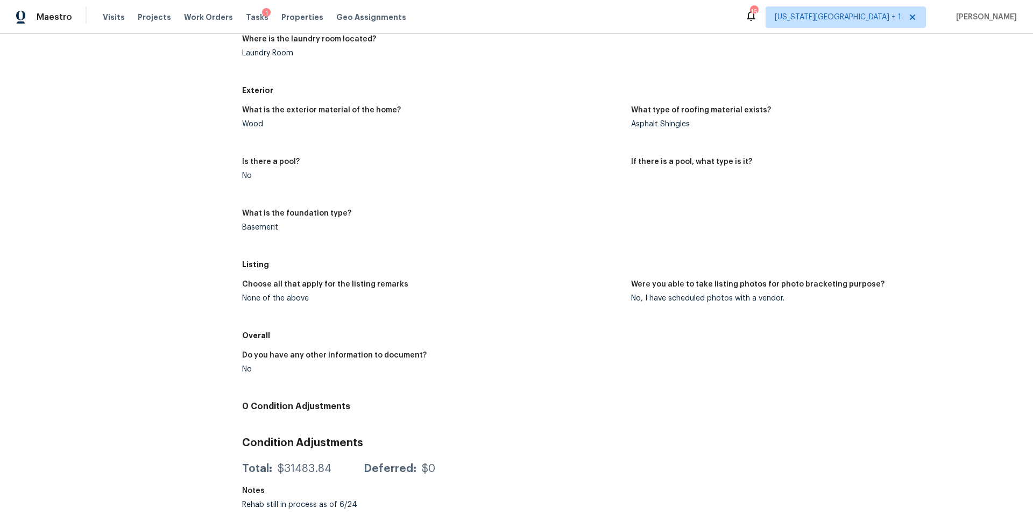
scroll to position [0, 0]
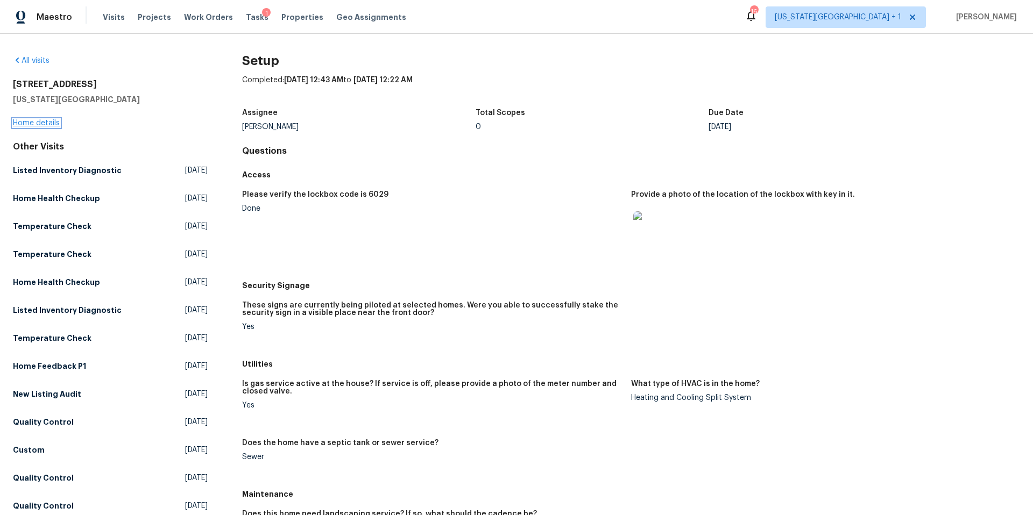
click at [39, 124] on link "Home details" at bounding box center [36, 123] width 47 height 8
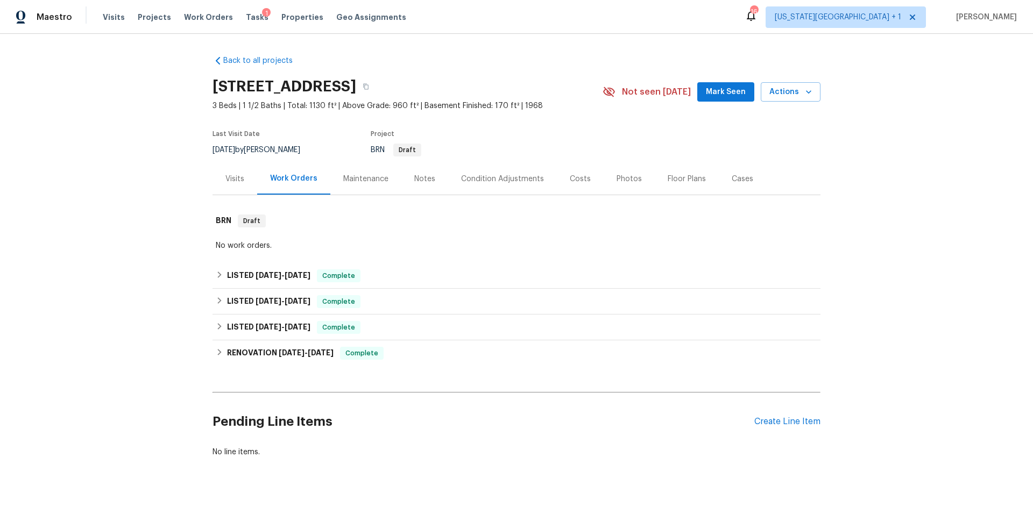
click at [627, 181] on div "Photos" at bounding box center [628, 179] width 25 height 11
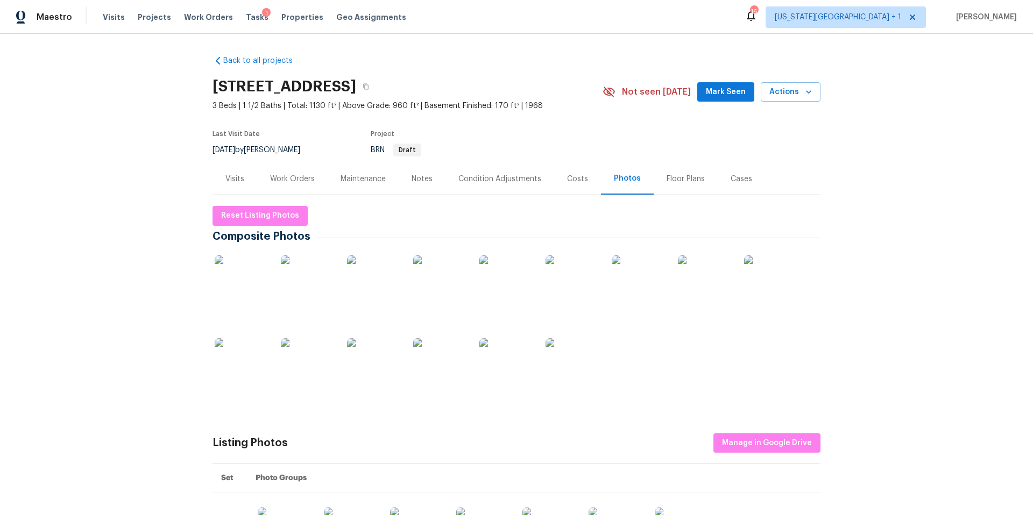
click at [243, 282] on img at bounding box center [242, 283] width 54 height 54
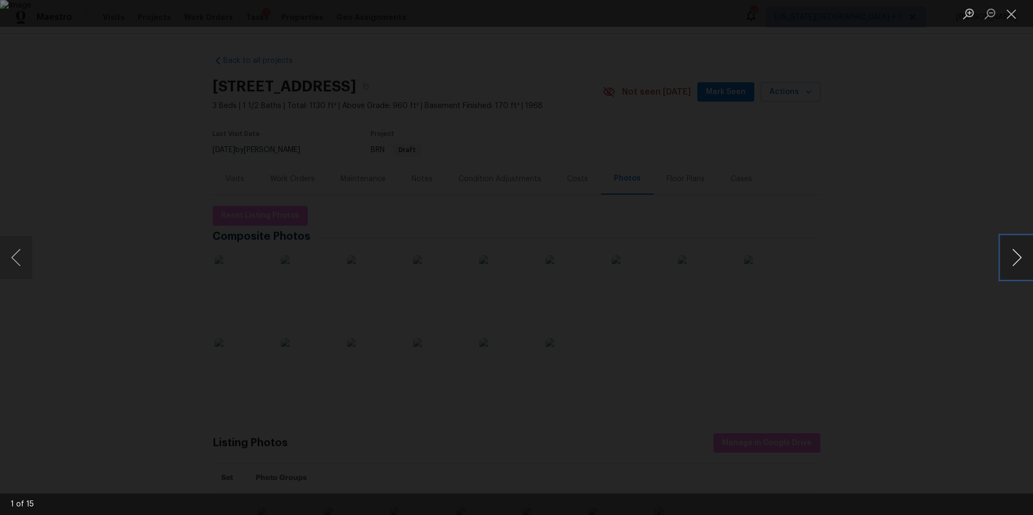
click at [1016, 257] on button "Next image" at bounding box center [1017, 257] width 32 height 43
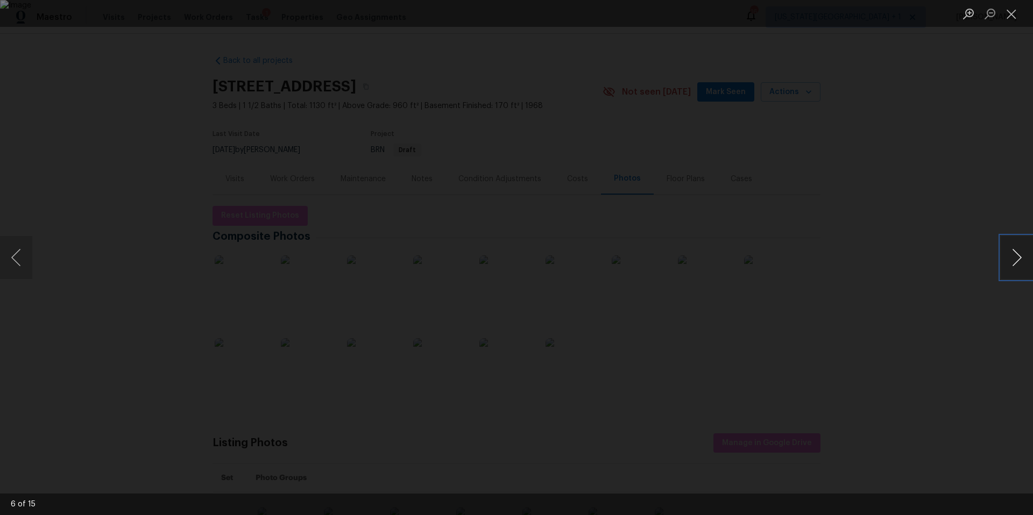
click at [1011, 257] on button "Next image" at bounding box center [1017, 257] width 32 height 43
click at [968, 153] on div "Lightbox" at bounding box center [516, 257] width 1033 height 515
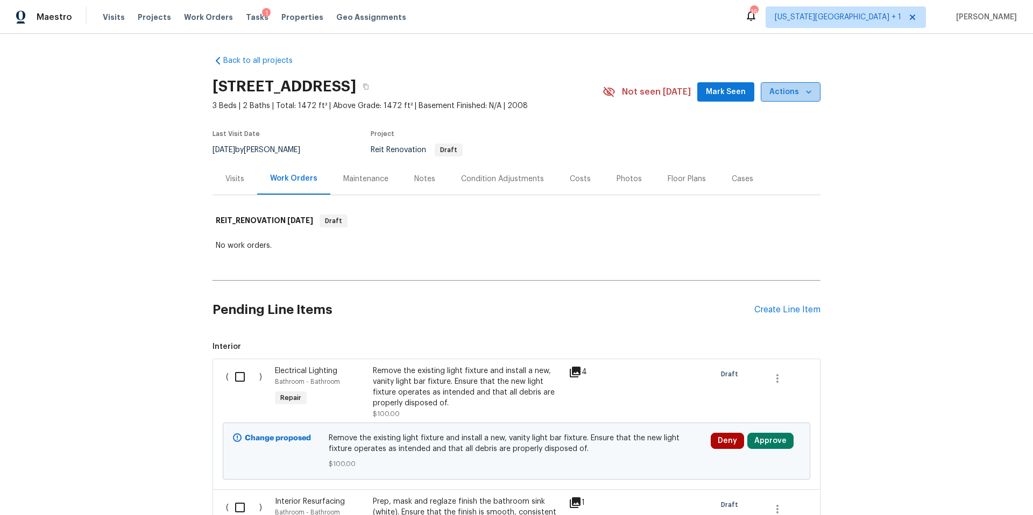
click at [810, 95] on icon "button" at bounding box center [808, 92] width 11 height 11
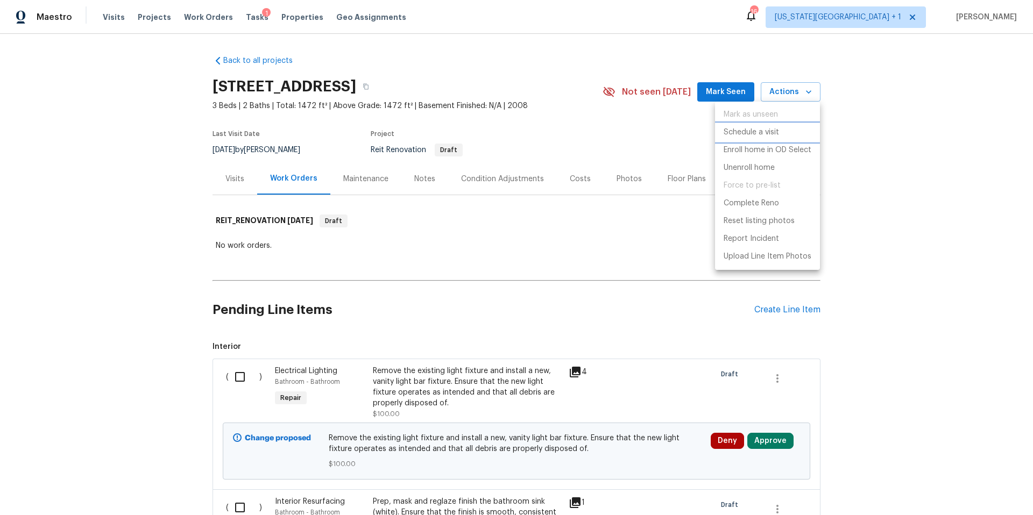
click at [749, 135] on p "Schedule a visit" at bounding box center [751, 132] width 55 height 11
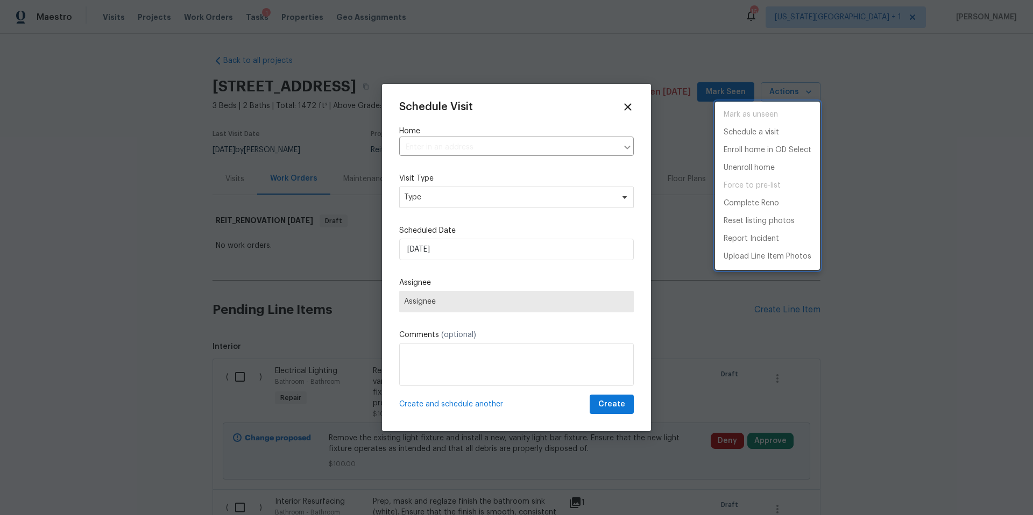
type input "[STREET_ADDRESS]"
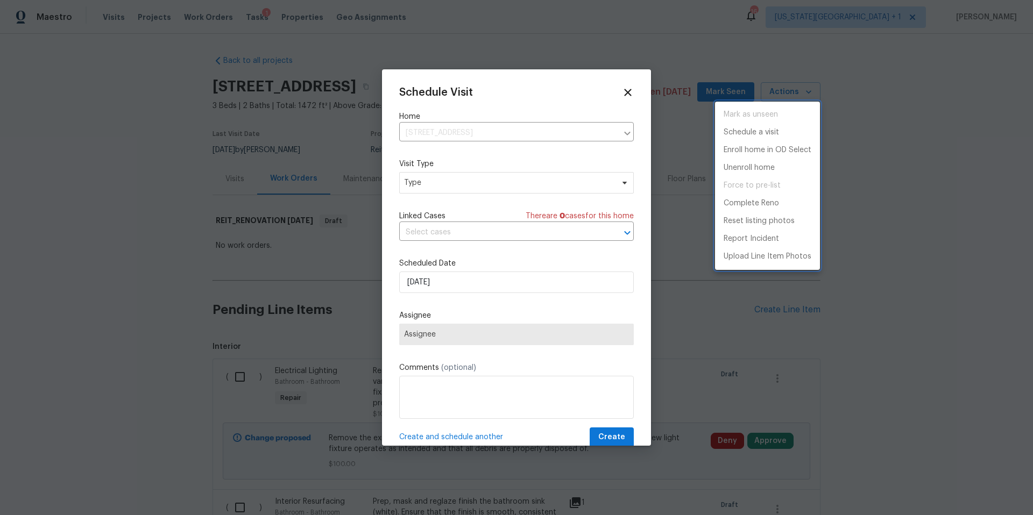
click at [441, 190] on div at bounding box center [516, 257] width 1033 height 515
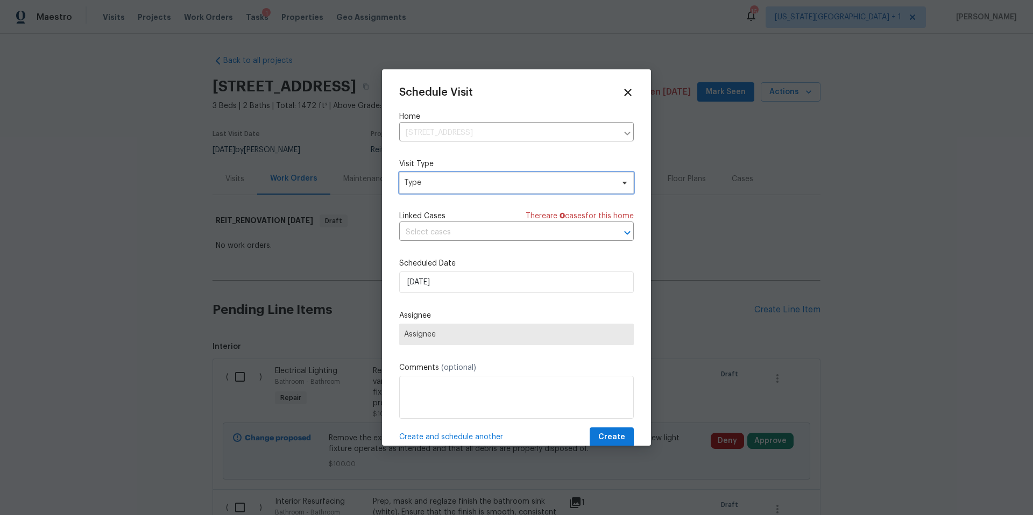
click at [441, 190] on span "Type" at bounding box center [516, 183] width 235 height 22
type input "prog"
click at [429, 254] on div "Progress" at bounding box center [421, 249] width 31 height 11
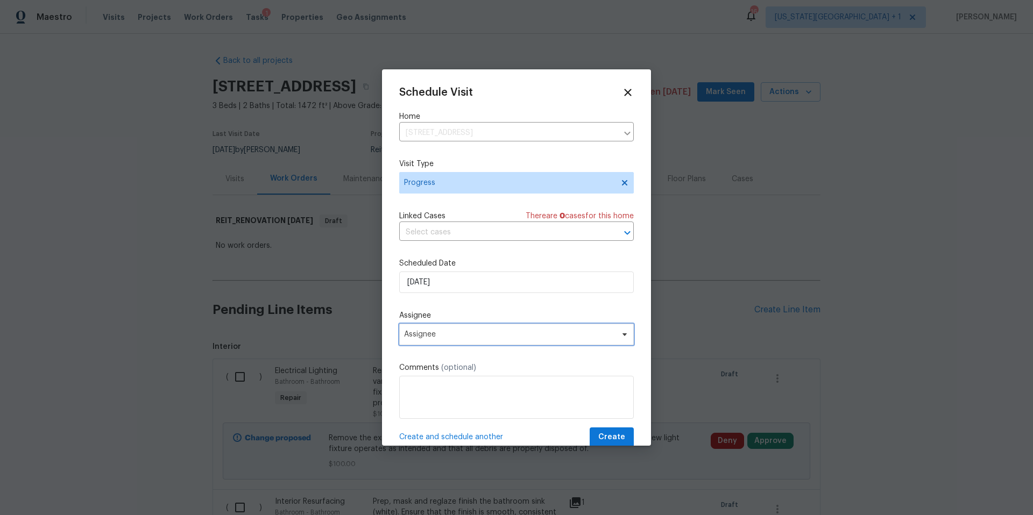
click at [442, 333] on span "Assignee" at bounding box center [509, 334] width 211 height 9
type input "lui"
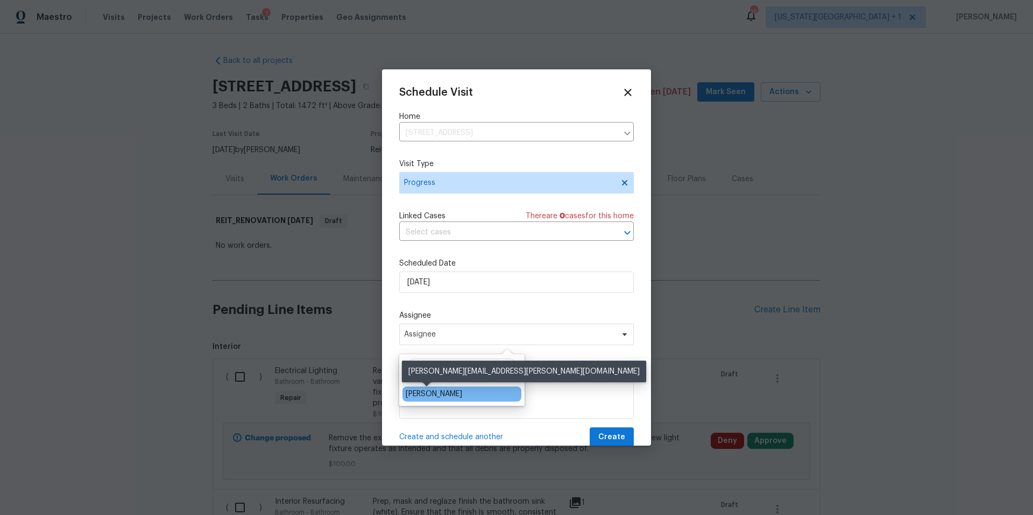
click at [425, 396] on div "[PERSON_NAME]" at bounding box center [434, 394] width 56 height 11
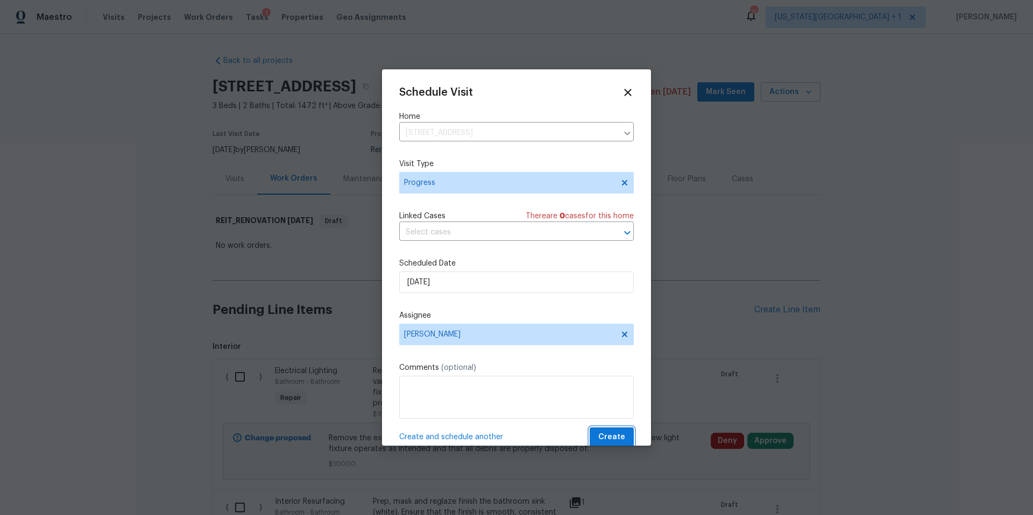
click at [609, 435] on span "Create" at bounding box center [611, 437] width 27 height 13
